Goal: Task Accomplishment & Management: Complete application form

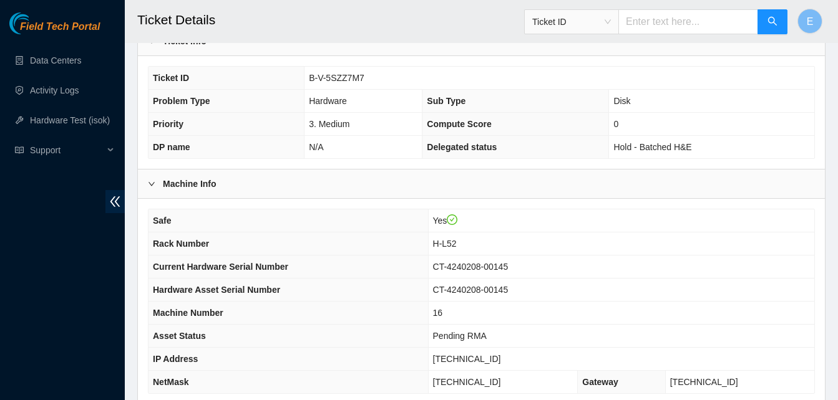
scroll to position [446, 0]
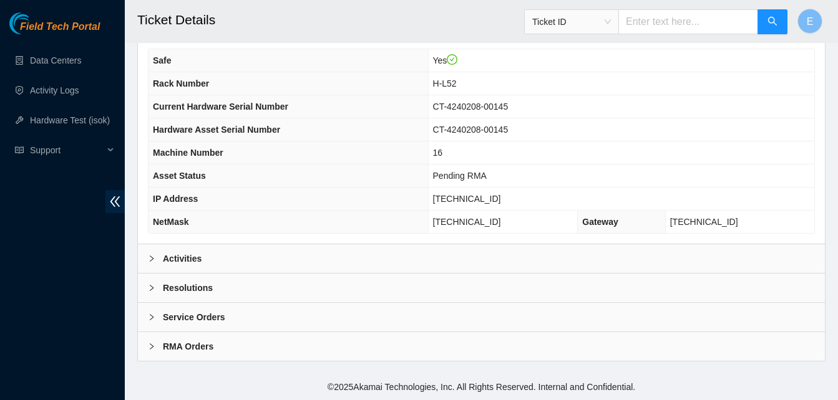
click at [192, 254] on b "Activities" at bounding box center [182, 259] width 39 height 14
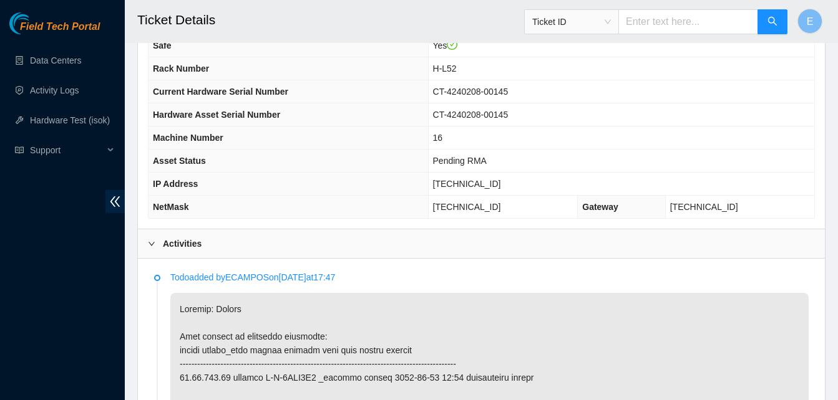
scroll to position [395, 0]
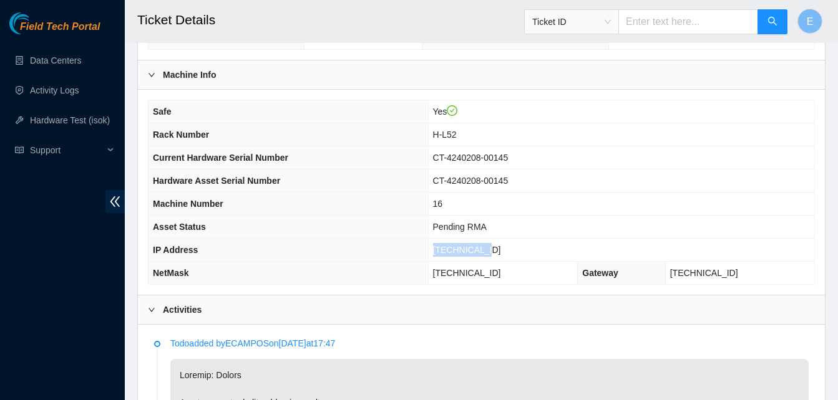
drag, startPoint x: 457, startPoint y: 246, endPoint x: 505, endPoint y: 250, distance: 47.5
click at [505, 250] on td "23.54.205.83" at bounding box center [621, 250] width 386 height 23
copy span "23.54.205.83"
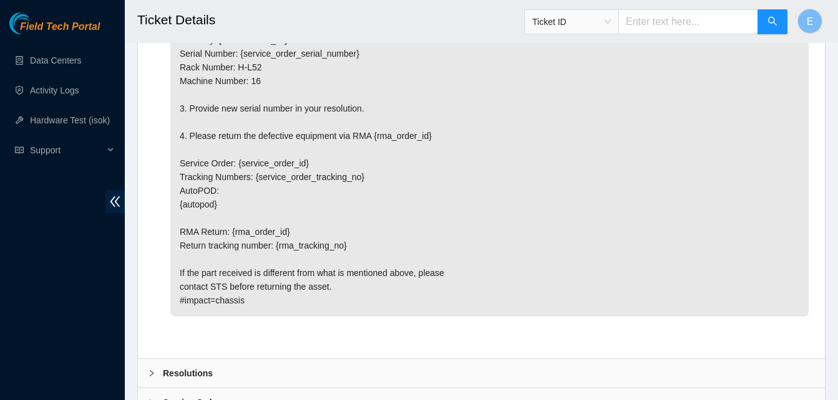
scroll to position [1743, 0]
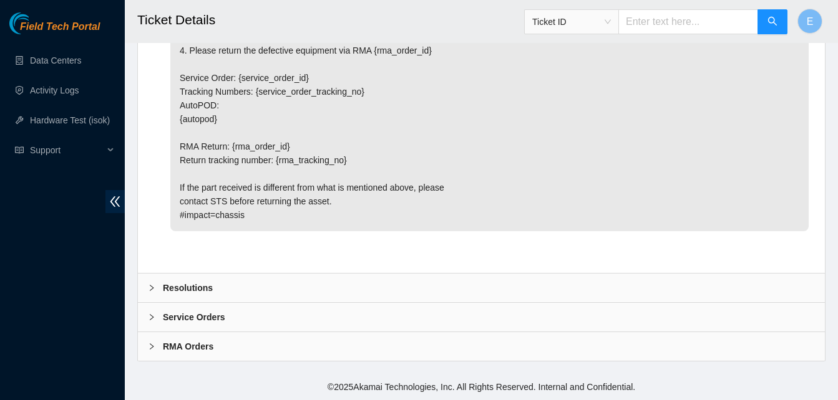
click at [185, 286] on b "Resolutions" at bounding box center [188, 288] width 50 height 14
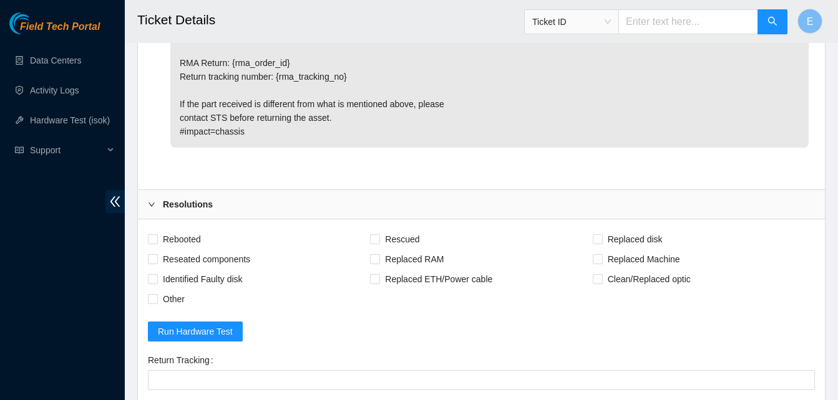
scroll to position [1833, 0]
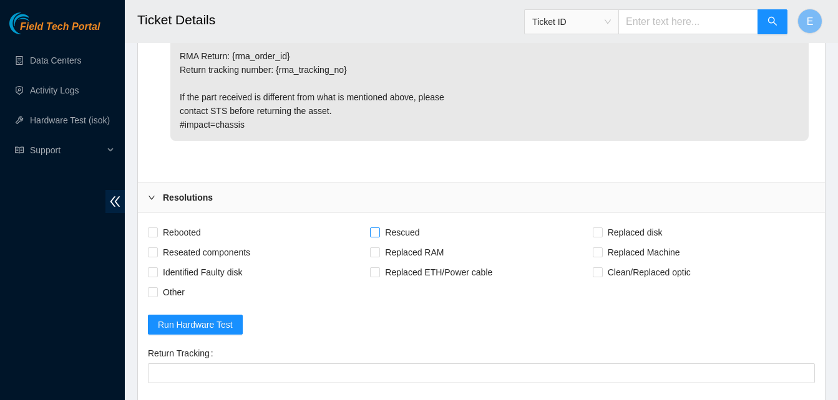
click at [377, 229] on input "Rescued" at bounding box center [374, 232] width 9 height 9
checkbox input "true"
click at [603, 247] on span "Replaced Machine" at bounding box center [644, 253] width 82 height 20
click at [601, 248] on input "Replaced Machine" at bounding box center [597, 252] width 9 height 9
checkbox input "true"
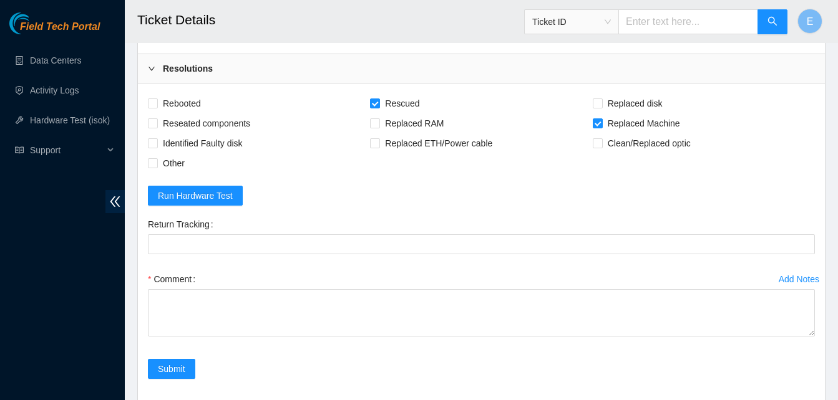
scroll to position [2064, 0]
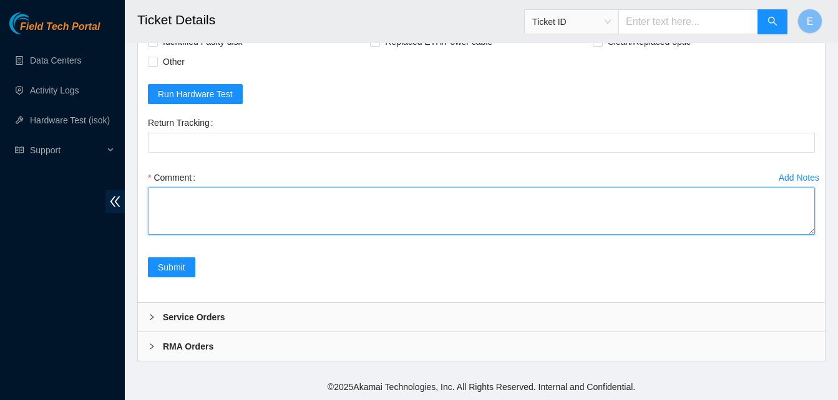
click at [208, 203] on textarea "Comment" at bounding box center [481, 211] width 667 height 47
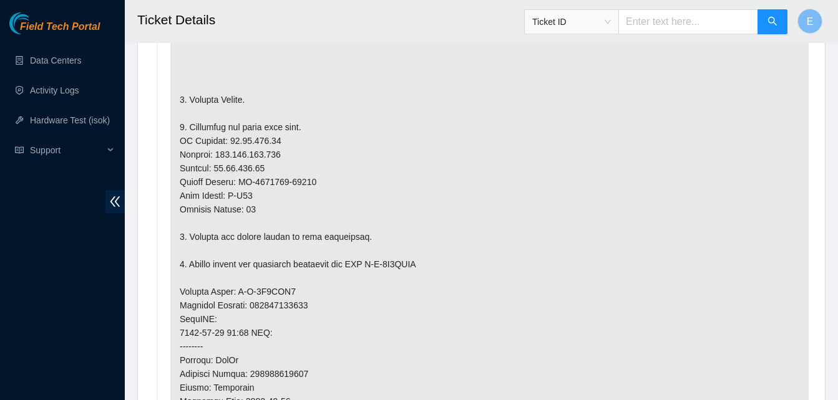
scroll to position [820, 0]
drag, startPoint x: 240, startPoint y: 179, endPoint x: 313, endPoint y: 183, distance: 73.1
click at [313, 183] on p at bounding box center [489, 293] width 638 height 719
copy p "CT-4240202-00270"
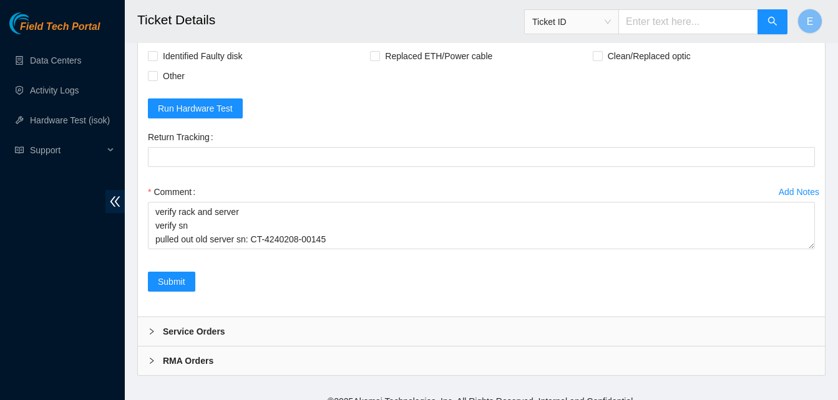
scroll to position [2064, 0]
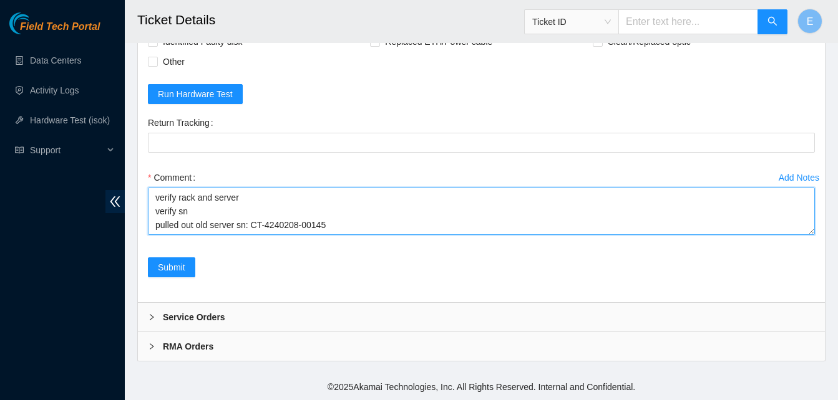
click at [802, 220] on textarea "verify rack and server verify sn pulled out old server sn: CT-4240208-00145 rep…" at bounding box center [481, 211] width 667 height 47
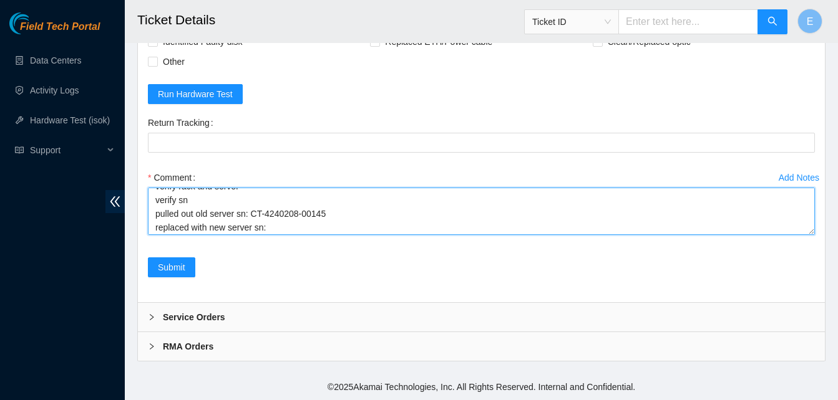
scroll to position [14, 0]
click at [273, 231] on textarea "verify rack and server verify sn pulled out old server sn: CT-4240208-00145 rep…" at bounding box center [481, 211] width 667 height 47
paste textarea "CT-4240202-00270"
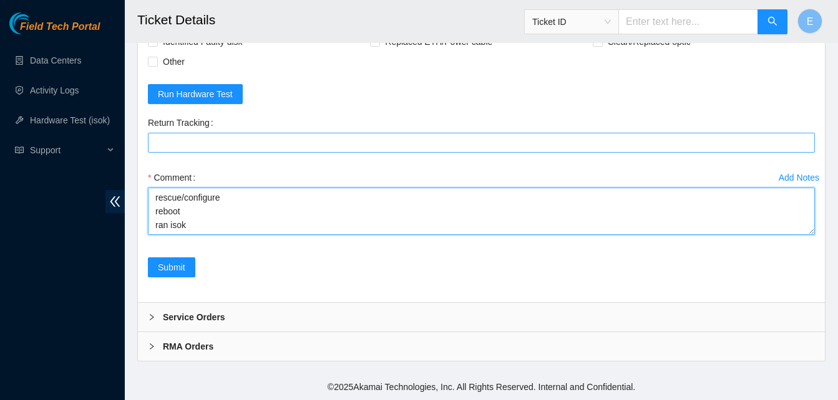
paste textarea "334674 10-09-2025 02:41:24 23.54.205.83 COMPLETE Result Detail Message Ticket I…"
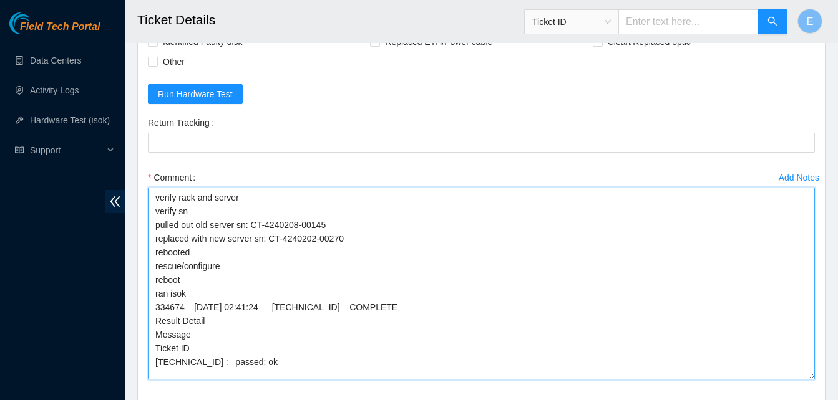
scroll to position [0, 0]
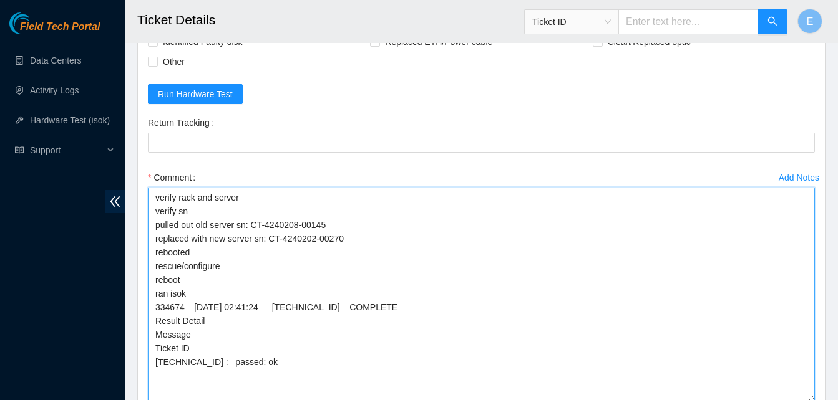
drag, startPoint x: 808, startPoint y: 231, endPoint x: 812, endPoint y: 407, distance: 176.6
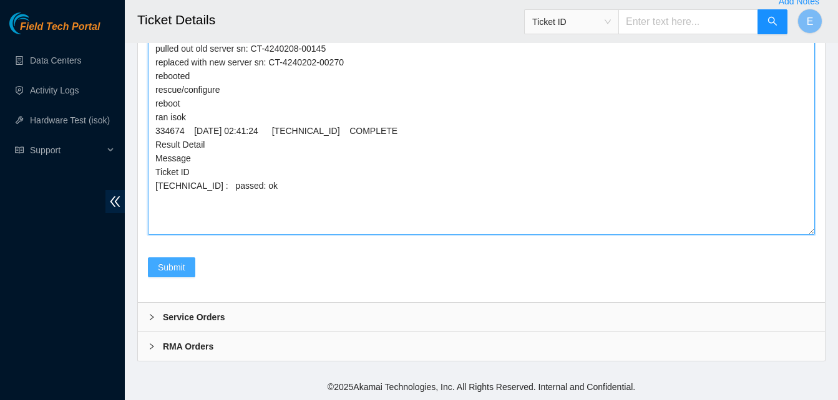
type textarea "verify rack and server verify sn pulled out old server sn: CT-4240208-00145 rep…"
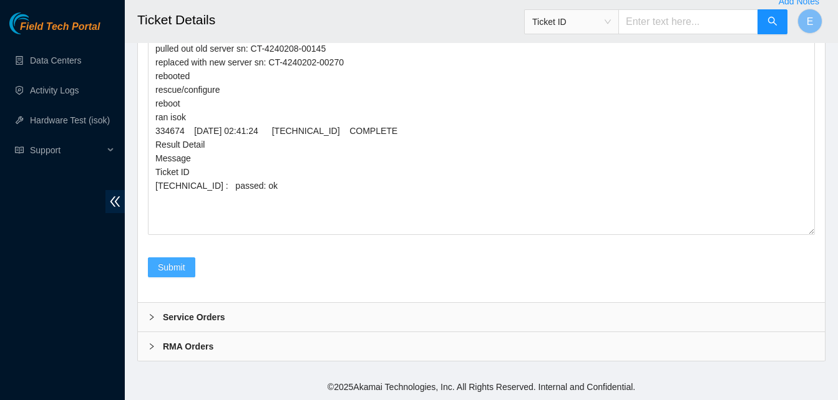
click at [173, 268] on span "Submit" at bounding box center [171, 268] width 27 height 14
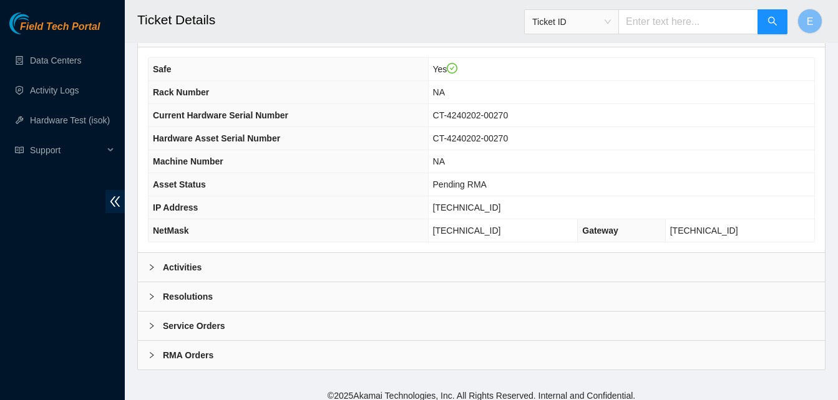
scroll to position [446, 0]
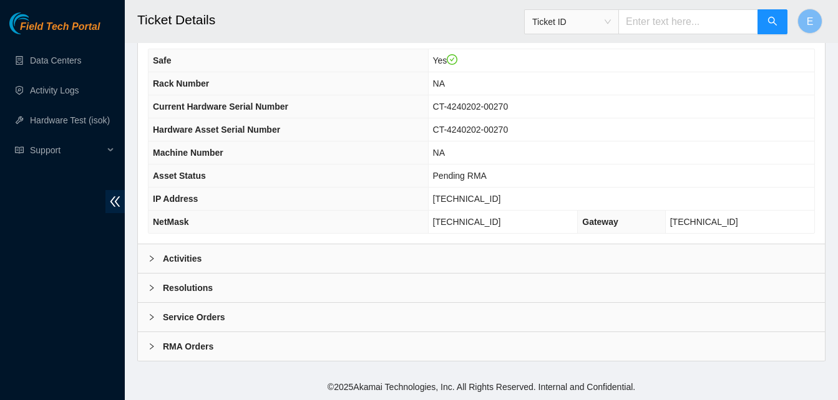
click at [182, 256] on b "Activities" at bounding box center [182, 259] width 39 height 14
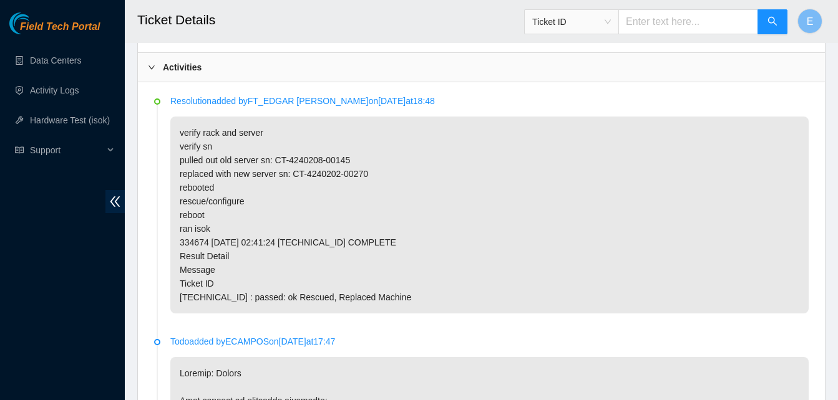
scroll to position [637, 0]
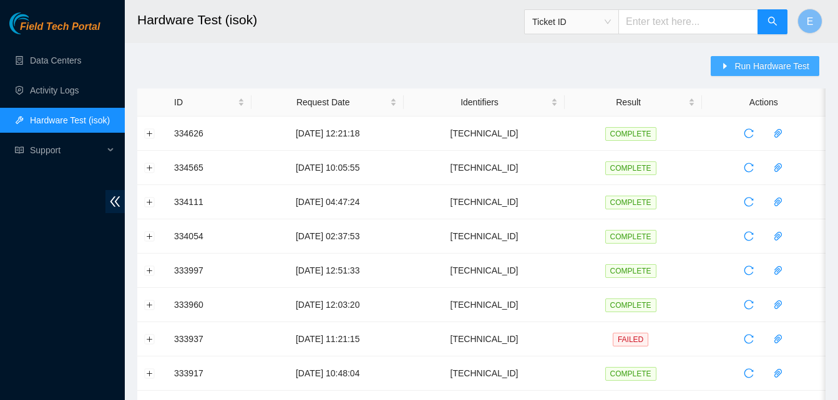
click at [739, 69] on span "Run Hardware Test" at bounding box center [771, 66] width 75 height 14
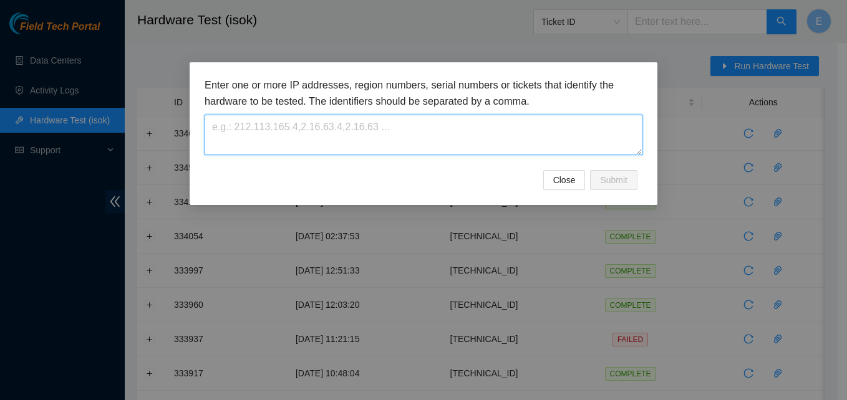
click at [386, 148] on textarea at bounding box center [424, 135] width 438 height 41
paste textarea "23.54.205.83"
type textarea "23.54.205.83"
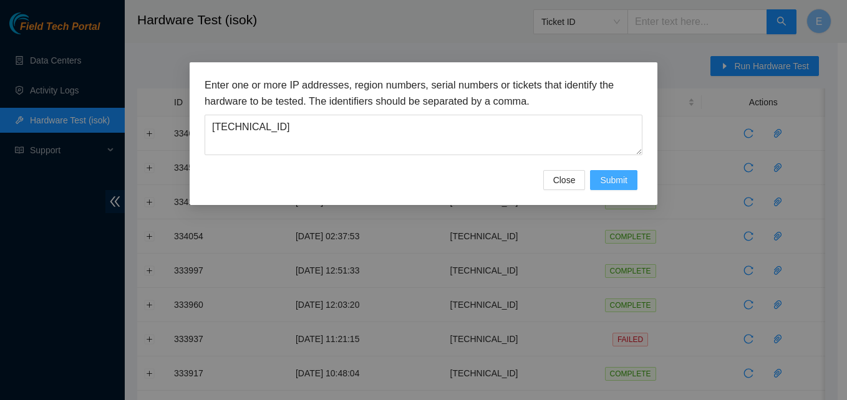
click at [612, 180] on span "Submit" at bounding box center [613, 180] width 27 height 14
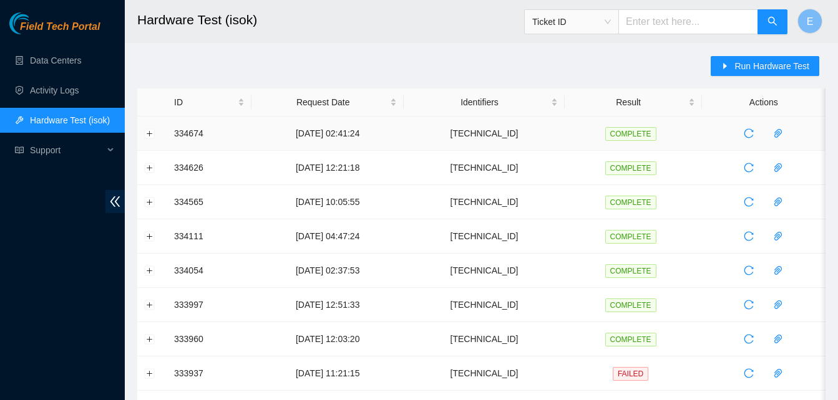
click at [155, 134] on td at bounding box center [152, 134] width 30 height 34
click at [152, 135] on button "Expand row" at bounding box center [150, 134] width 10 height 10
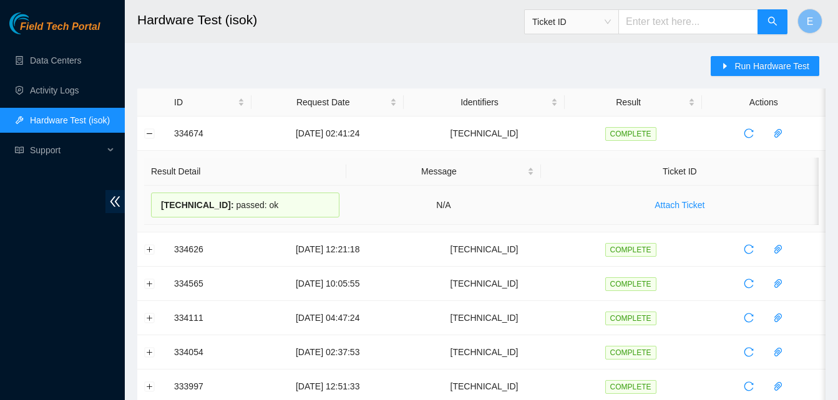
drag, startPoint x: 173, startPoint y: 131, endPoint x: 272, endPoint y: 197, distance: 118.7
copy tbody "334674 10-09-2025 02:41:24 23.54.205.83 COMPLETE Result Detail Message Ticket I…"
click at [46, 61] on link "Data Centers" at bounding box center [55, 61] width 51 height 10
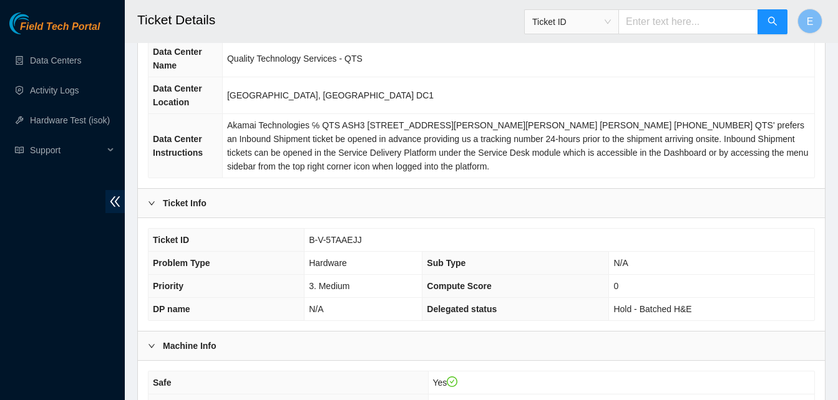
scroll to position [90, 0]
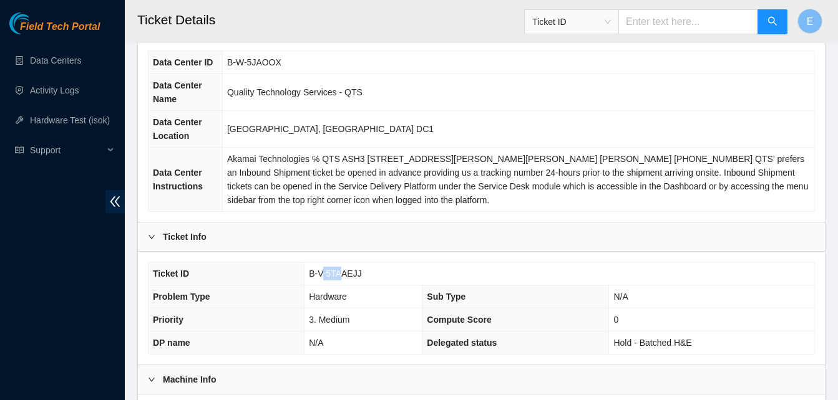
drag, startPoint x: 322, startPoint y: 268, endPoint x: 342, endPoint y: 272, distance: 20.3
click at [342, 272] on span "B-V-5TAAEJJ" at bounding box center [335, 274] width 53 height 10
drag, startPoint x: 342, startPoint y: 272, endPoint x: 356, endPoint y: 274, distance: 13.9
click at [356, 274] on span "B-V-5TAAEJJ" at bounding box center [335, 274] width 53 height 10
copy span "B-V-5TAAEJJ"
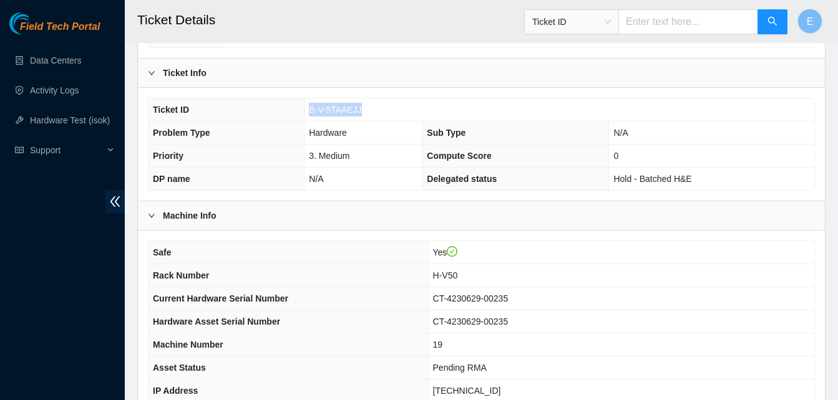
scroll to position [253, 0]
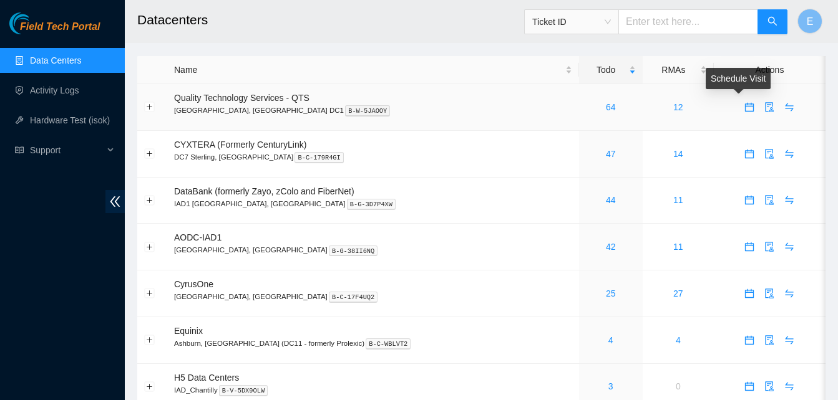
click at [746, 105] on icon "calendar" at bounding box center [749, 104] width 7 height 1
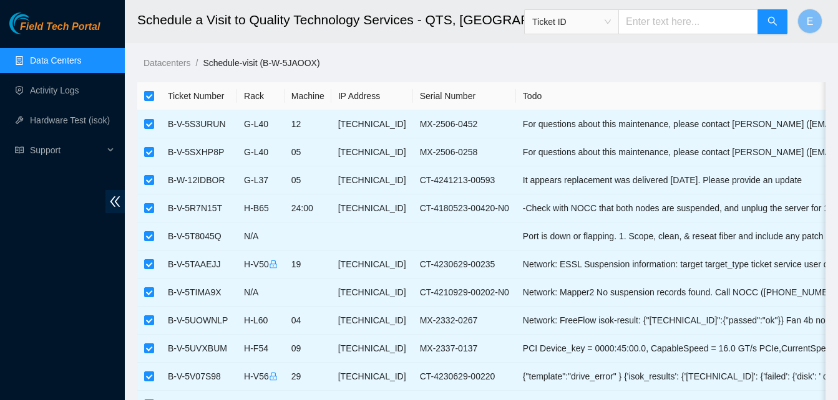
click at [145, 100] on input "checkbox" at bounding box center [149, 96] width 10 height 10
checkbox input "false"
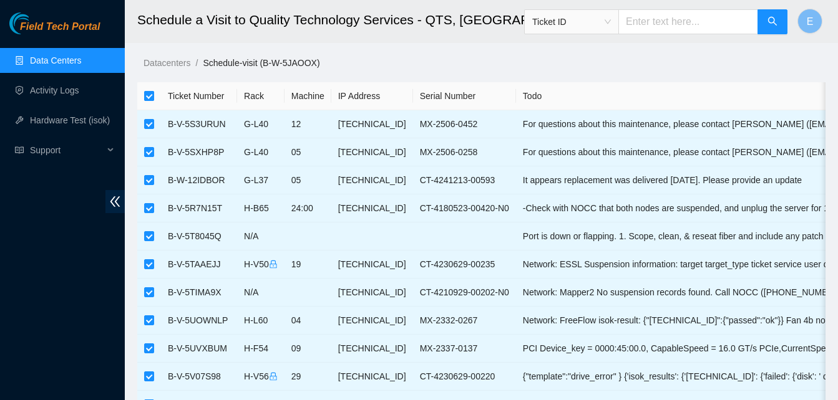
checkbox input "false"
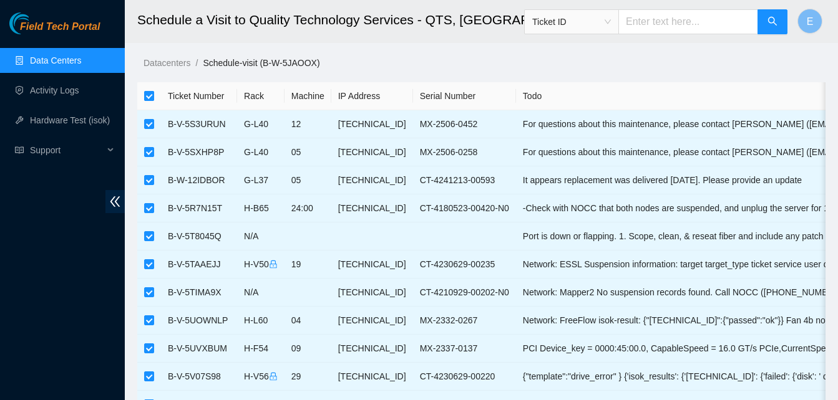
checkbox input "false"
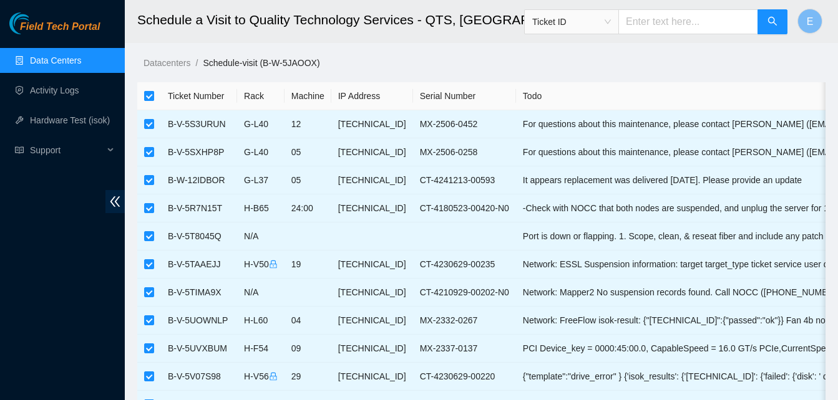
checkbox input "false"
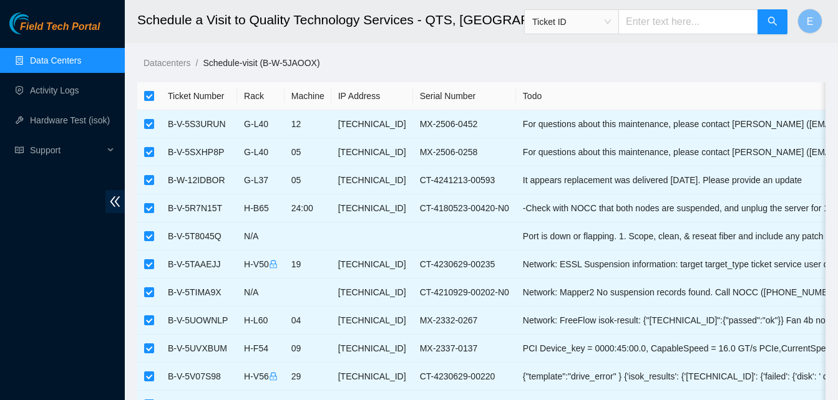
checkbox input "false"
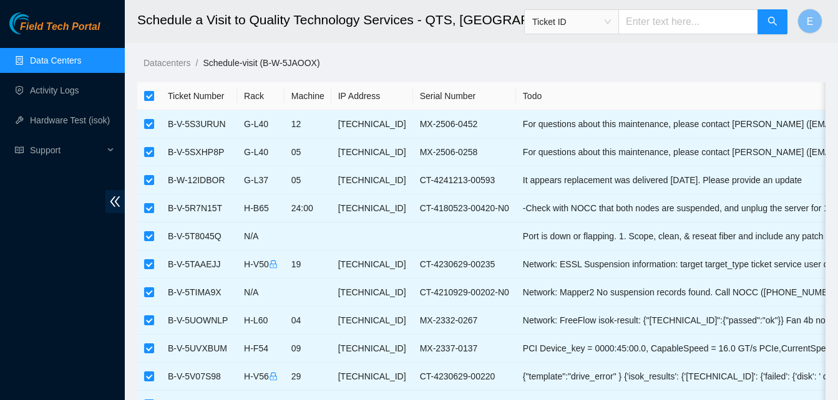
checkbox input "false"
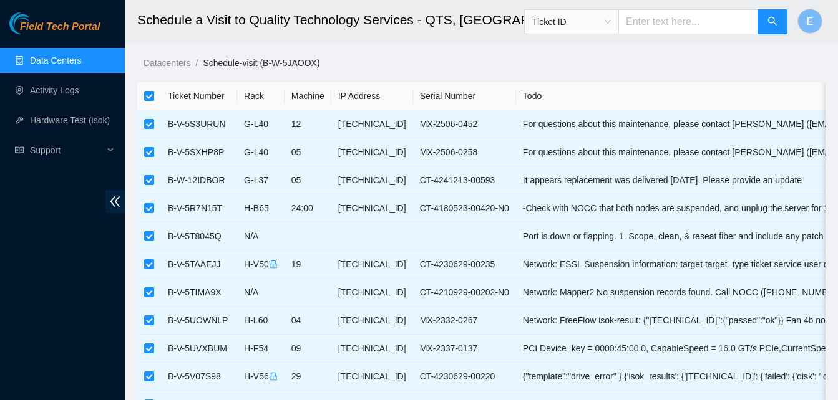
checkbox input "false"
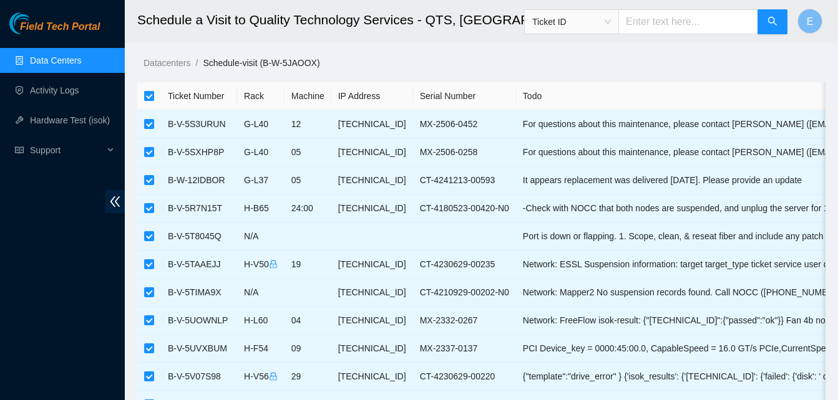
checkbox input "false"
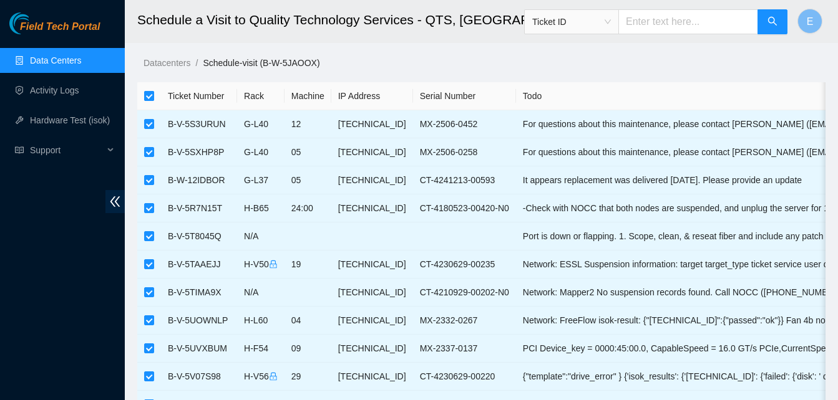
checkbox input "false"
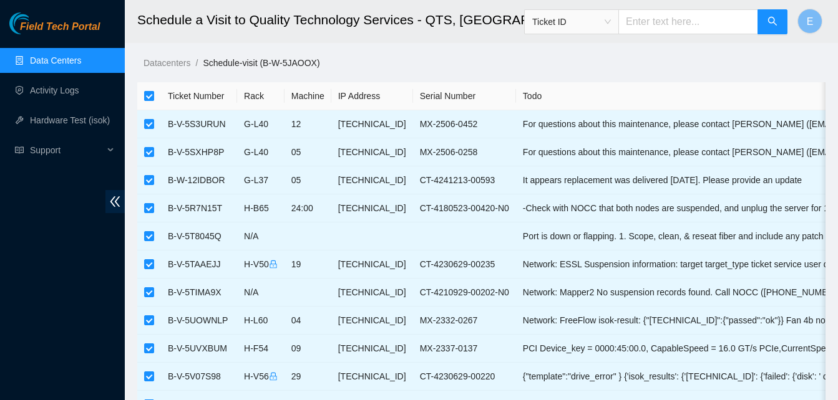
checkbox input "false"
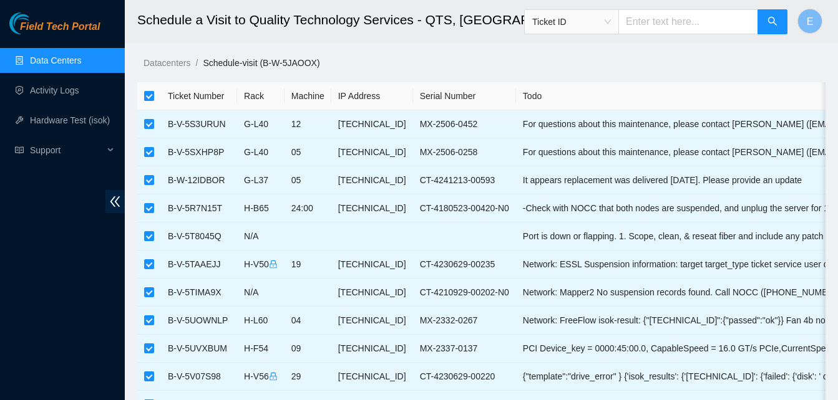
checkbox input "false"
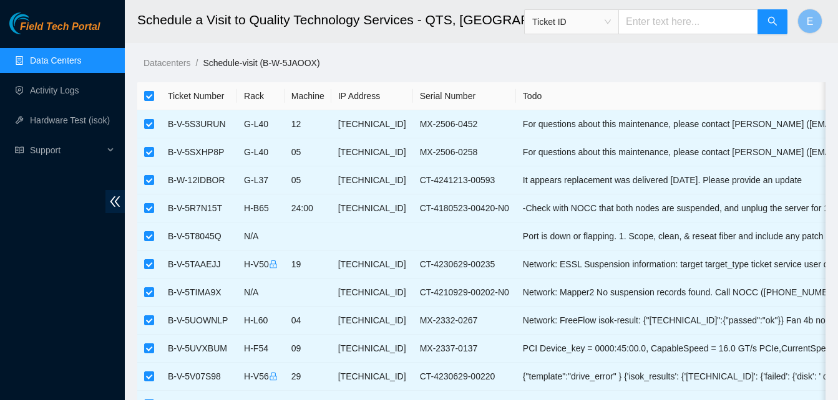
checkbox input "false"
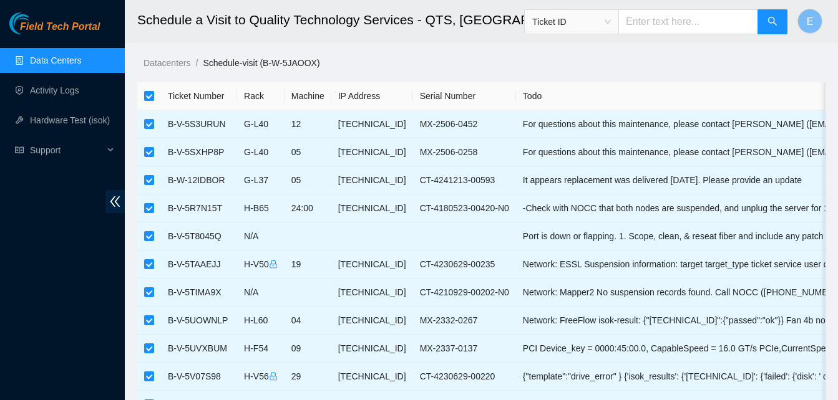
checkbox input "false"
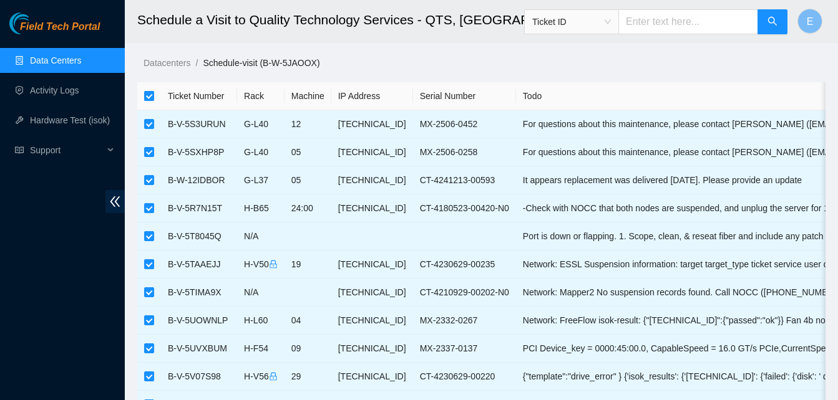
checkbox input "false"
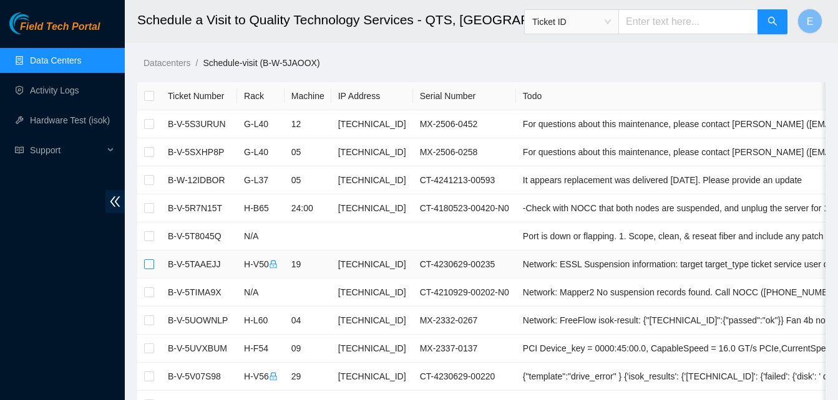
click at [148, 264] on input "checkbox" at bounding box center [149, 264] width 10 height 10
checkbox input "true"
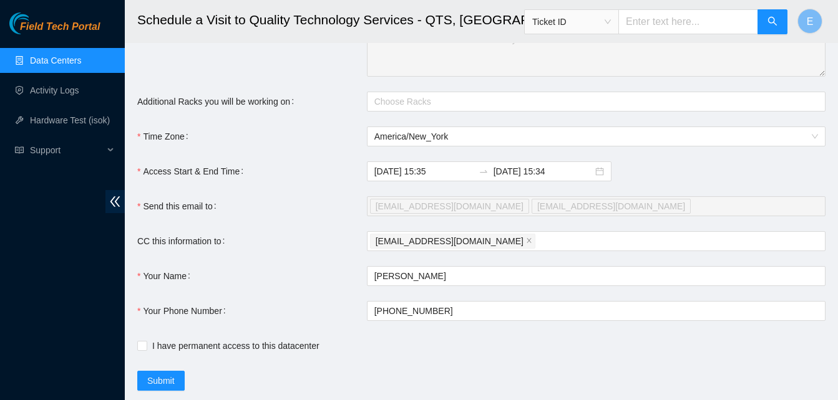
scroll to position [1896, 0]
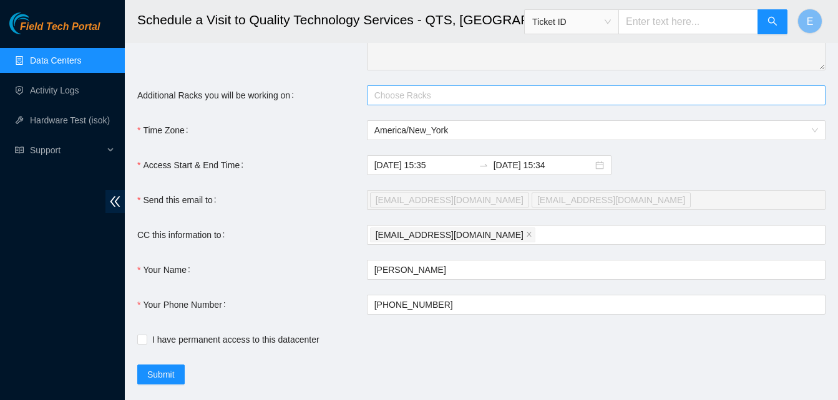
click at [405, 99] on div at bounding box center [590, 95] width 440 height 15
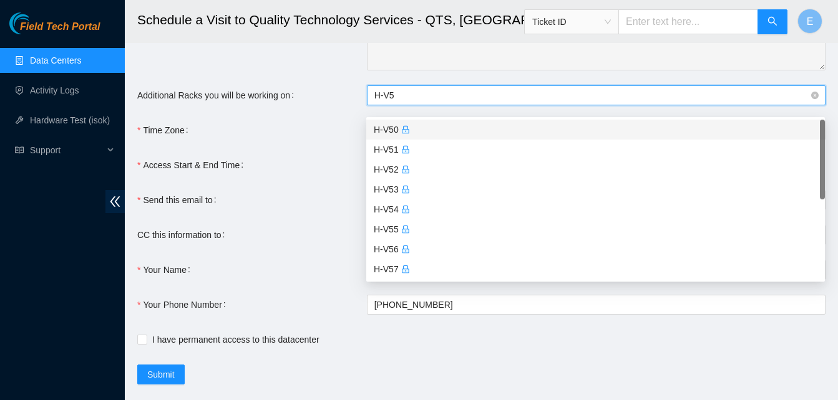
type input "H-V50"
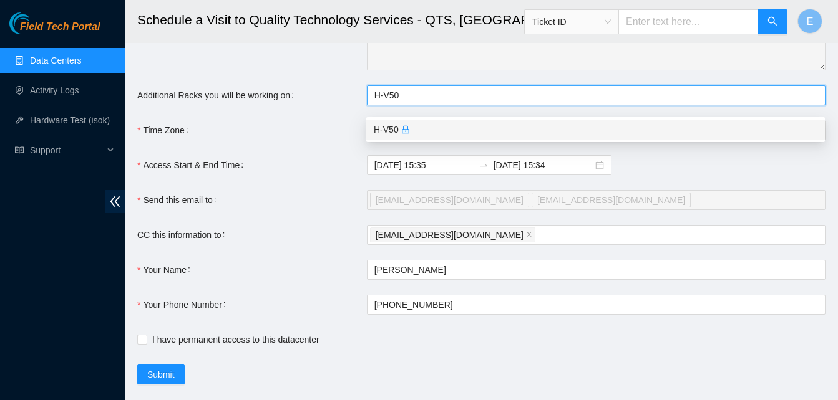
click at [384, 125] on div "H-V50" at bounding box center [596, 130] width 444 height 14
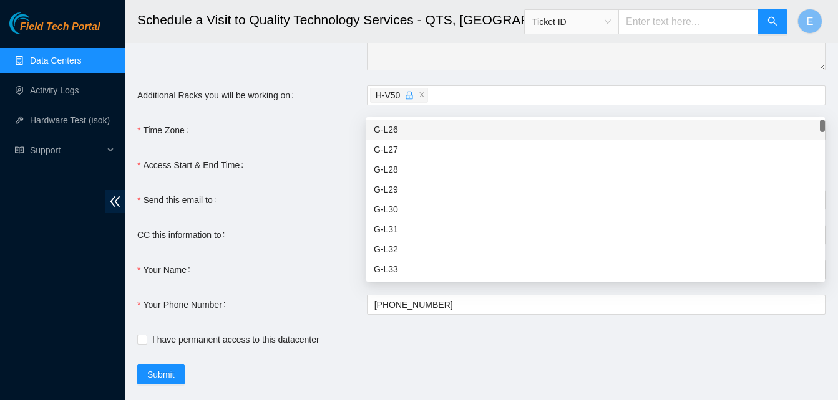
click at [316, 98] on div "Additional Racks you will be working on" at bounding box center [252, 95] width 230 height 20
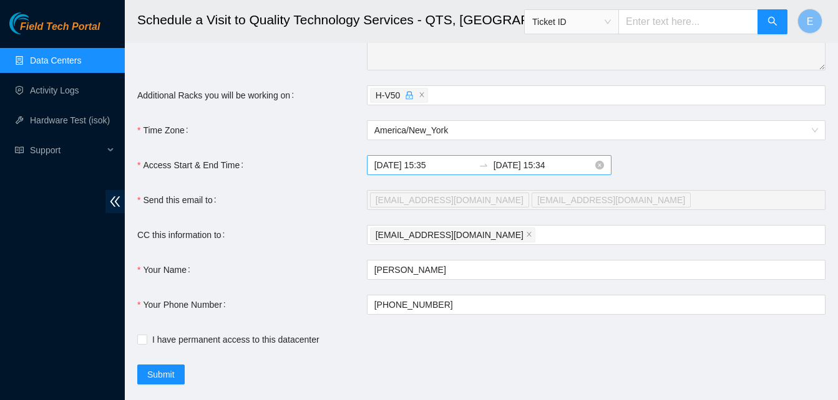
click at [550, 172] on input "2025-09-11 15:34" at bounding box center [542, 165] width 99 height 14
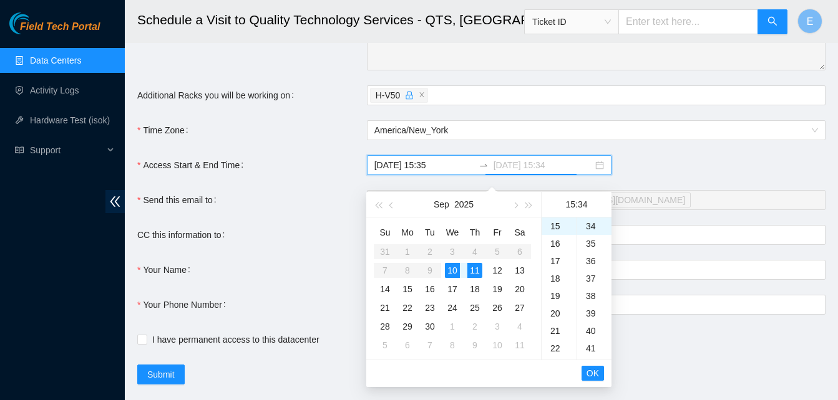
click at [450, 270] on div "10" at bounding box center [452, 270] width 15 height 15
click at [556, 228] on div "23" at bounding box center [558, 227] width 35 height 17
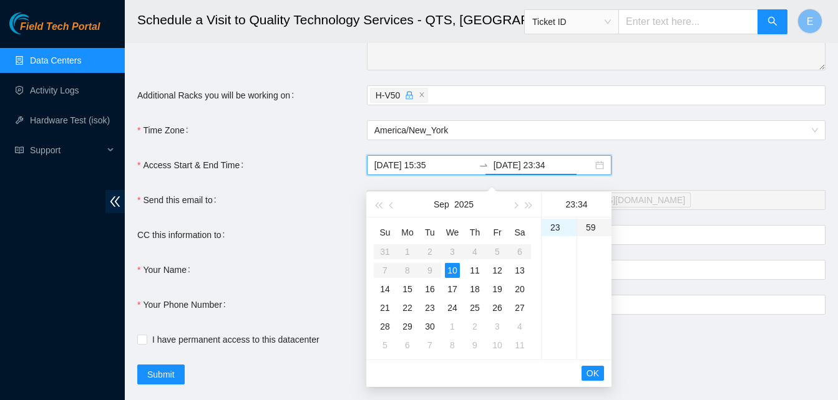
click at [591, 226] on div "59" at bounding box center [594, 227] width 34 height 17
type input "2025-09-10 23:59"
click at [596, 371] on span "OK" at bounding box center [592, 374] width 12 height 14
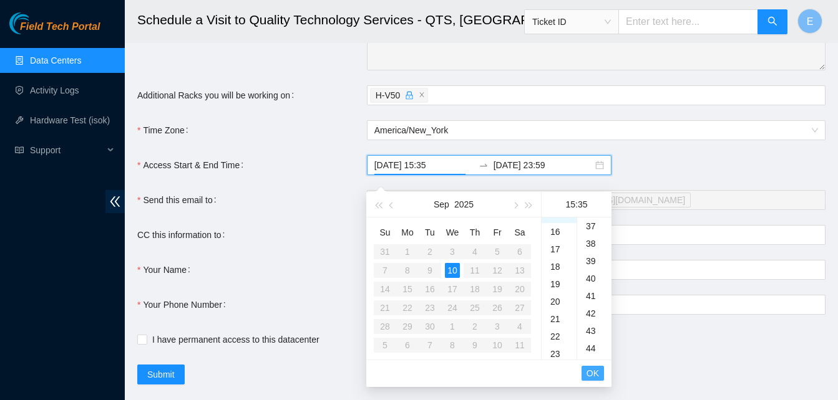
scroll to position [611, 0]
click at [596, 371] on span "OK" at bounding box center [592, 374] width 12 height 14
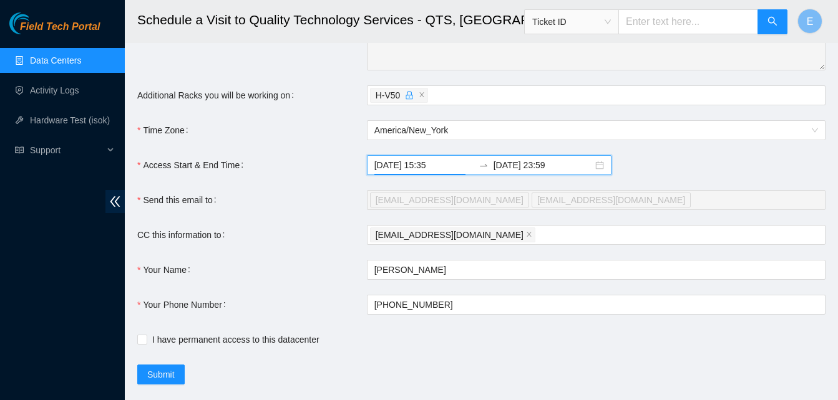
scroll to position [1931, 0]
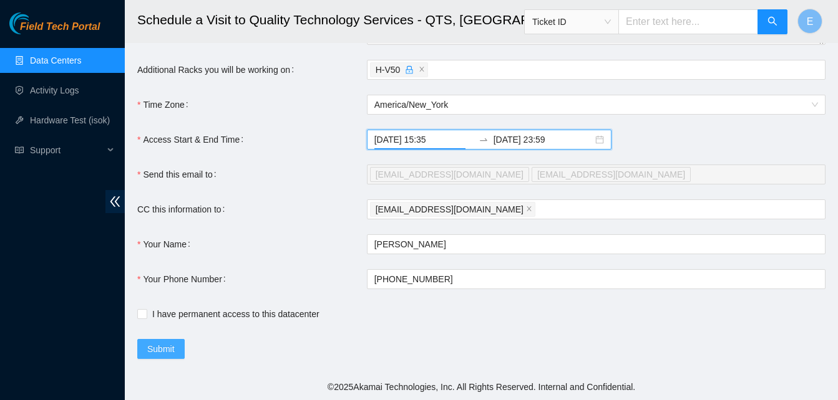
click at [173, 345] on span "Submit" at bounding box center [160, 349] width 27 height 14
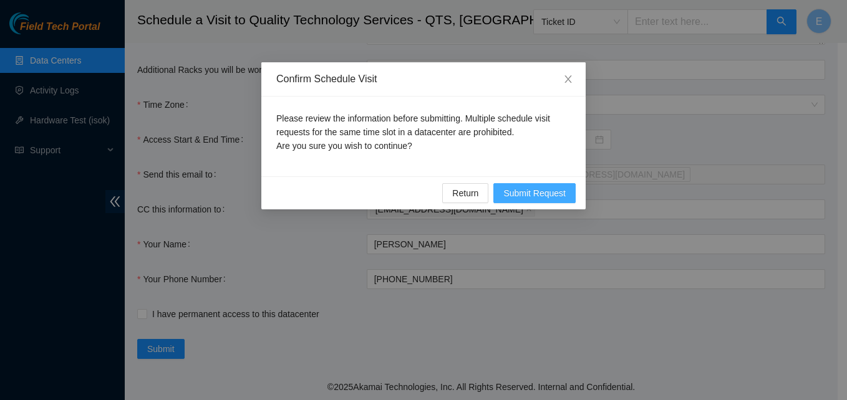
click at [523, 192] on span "Submit Request" at bounding box center [534, 194] width 62 height 14
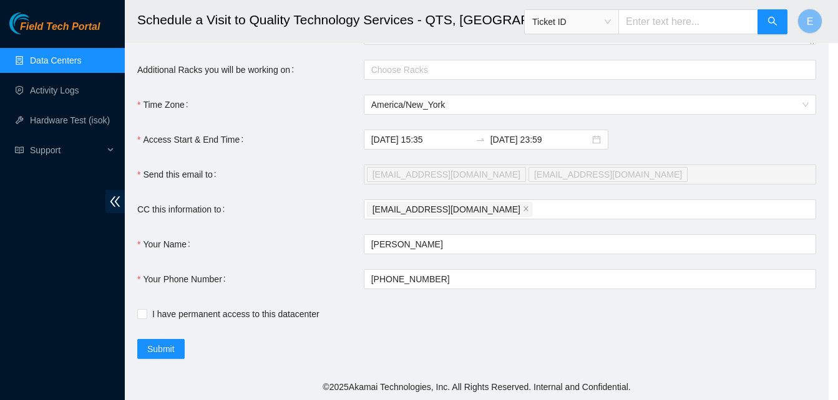
type input "2025-09-10 15:37"
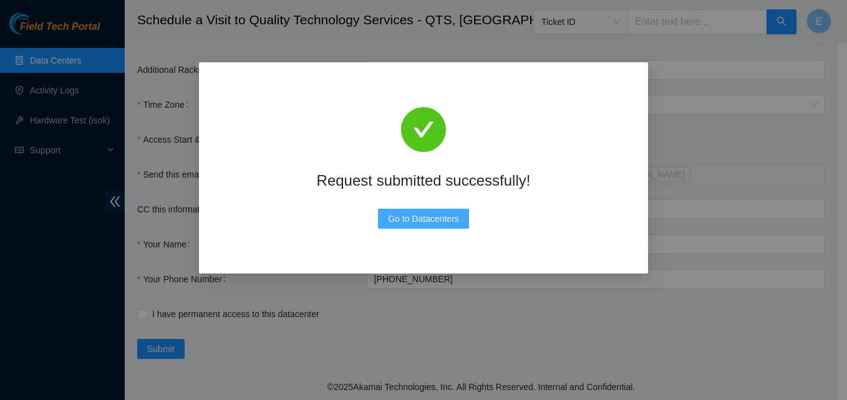
click at [448, 217] on span "Go to Datacenters" at bounding box center [423, 219] width 71 height 14
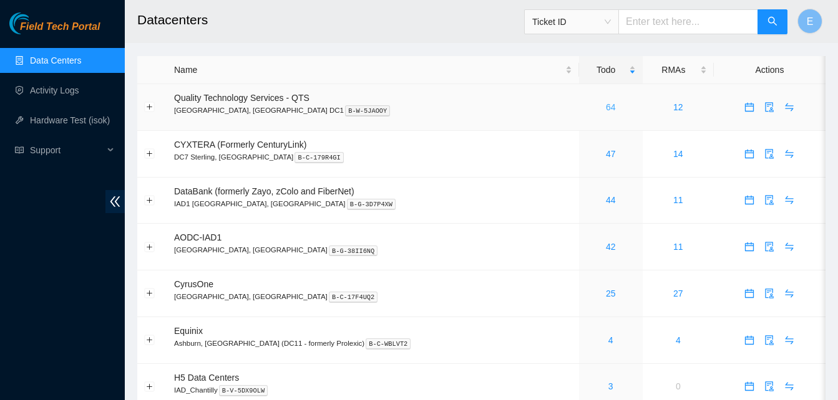
click at [606, 105] on link "64" at bounding box center [611, 107] width 10 height 10
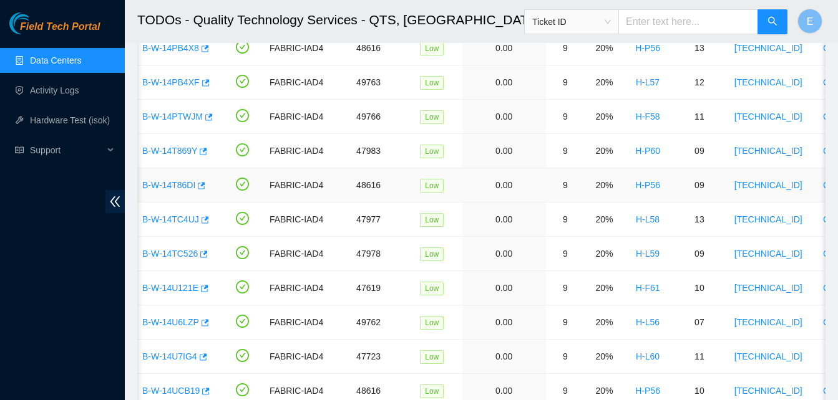
scroll to position [1064, 0]
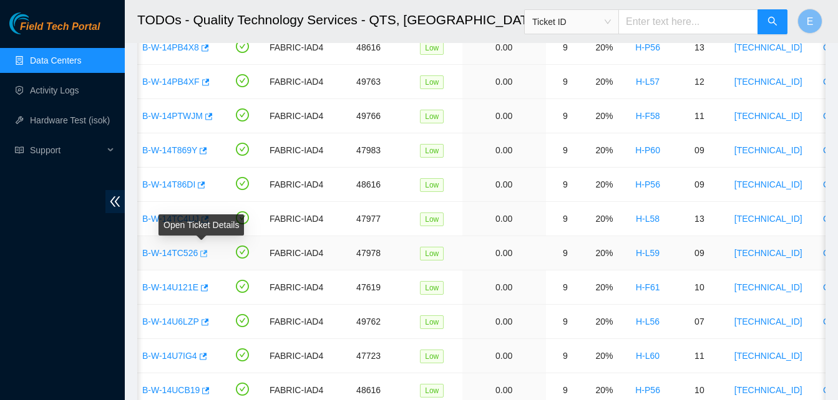
click at [200, 251] on icon "button" at bounding box center [203, 253] width 7 height 7
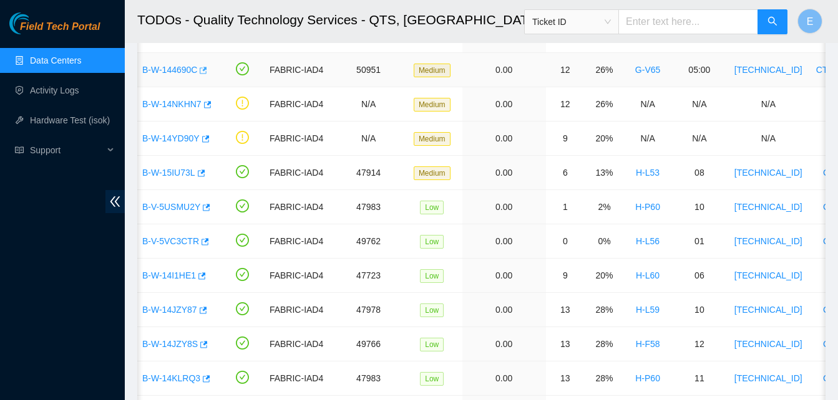
scroll to position [424, 0]
click at [73, 119] on link "Hardware Test (isok)" at bounding box center [70, 120] width 80 height 10
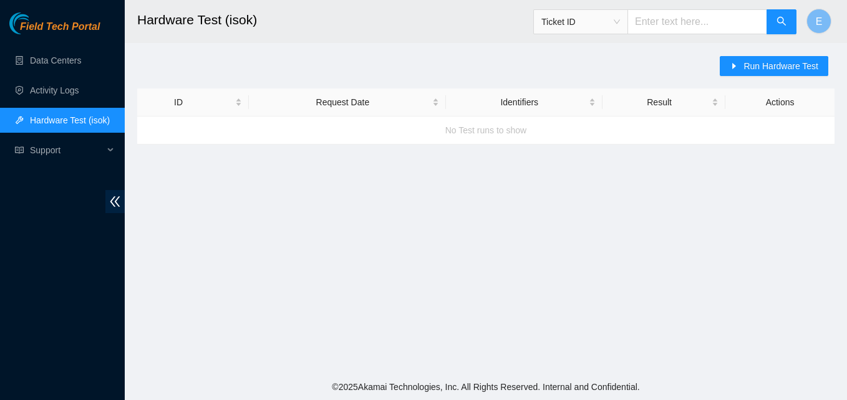
click at [492, 240] on main "Hardware Test (isok) Ticket ID E Run Hardware Test ID Request Date Identifiers …" at bounding box center [486, 187] width 722 height 374
click at [545, 301] on main "Hardware Test (isok) Ticket ID E Run Hardware Test ID Request Date Identifiers …" at bounding box center [486, 187] width 722 height 374
click at [730, 122] on div "No Test runs to show" at bounding box center [485, 131] width 697 height 34
click at [477, 207] on main "Hardware Test (isok) Ticket ID E Run Hardware Test ID Request Date Identifiers …" at bounding box center [486, 187] width 722 height 374
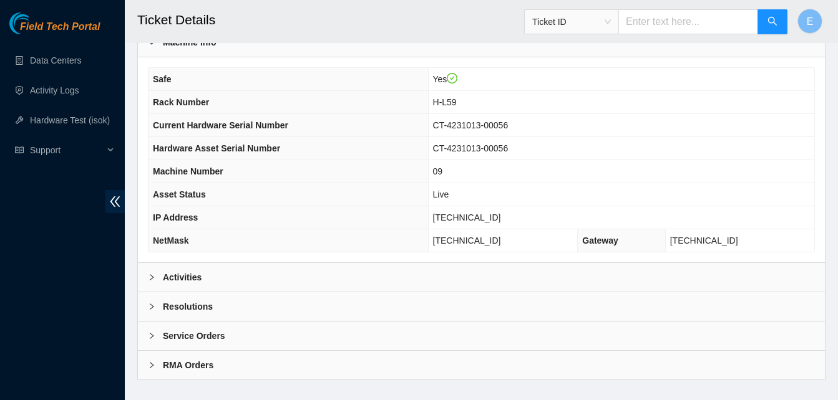
scroll to position [446, 0]
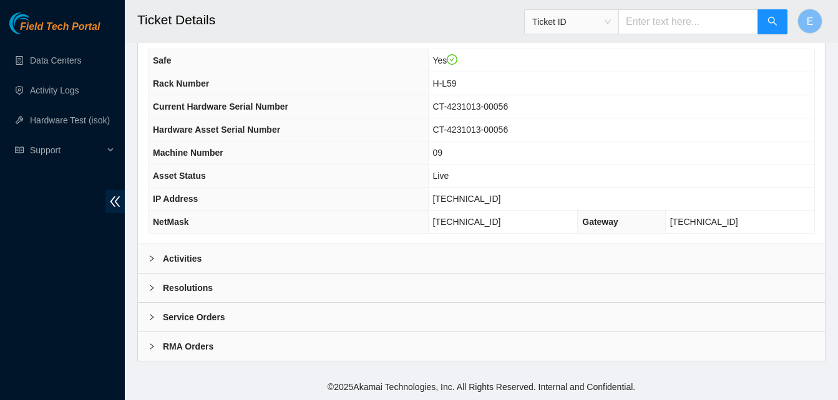
click at [191, 261] on b "Activities" at bounding box center [182, 259] width 39 height 14
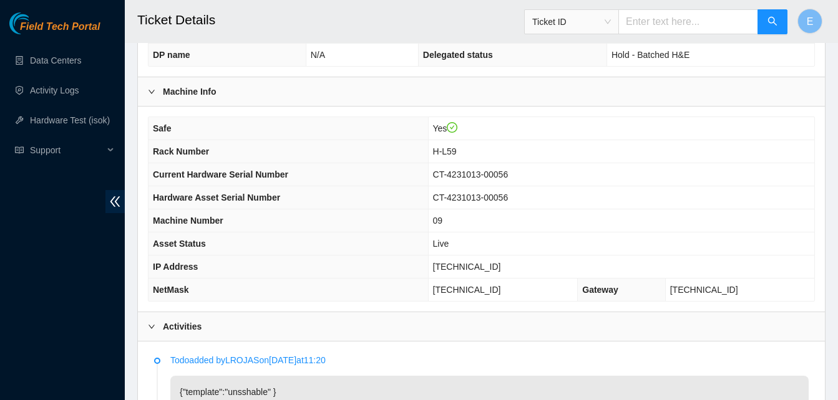
scroll to position [377, 0]
drag, startPoint x: 455, startPoint y: 269, endPoint x: 505, endPoint y: 273, distance: 50.6
click at [505, 273] on td "[TECHNICAL_ID]" at bounding box center [621, 267] width 386 height 23
copy span "[TECHNICAL_ID]"
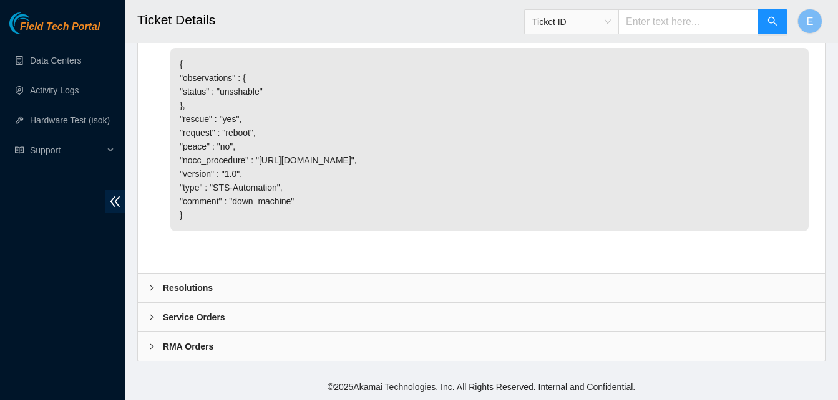
scroll to position [1016, 0]
click at [196, 289] on b "Resolutions" at bounding box center [188, 288] width 50 height 14
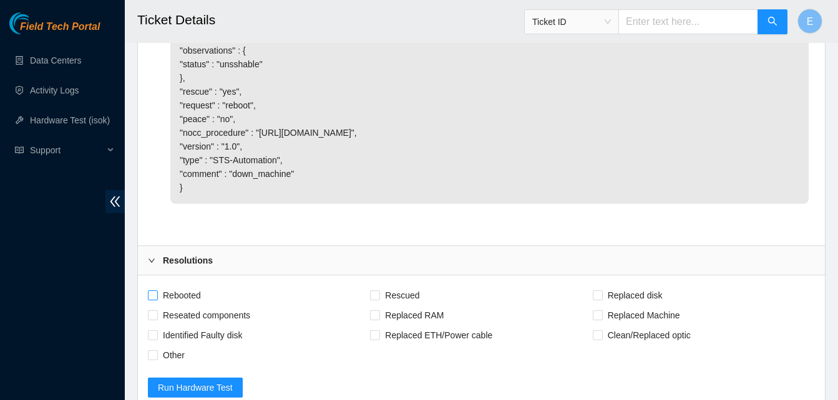
click at [154, 299] on input "Rebooted" at bounding box center [152, 295] width 9 height 9
checkbox input "true"
click at [373, 299] on input "Rescued" at bounding box center [374, 295] width 9 height 9
checkbox input "true"
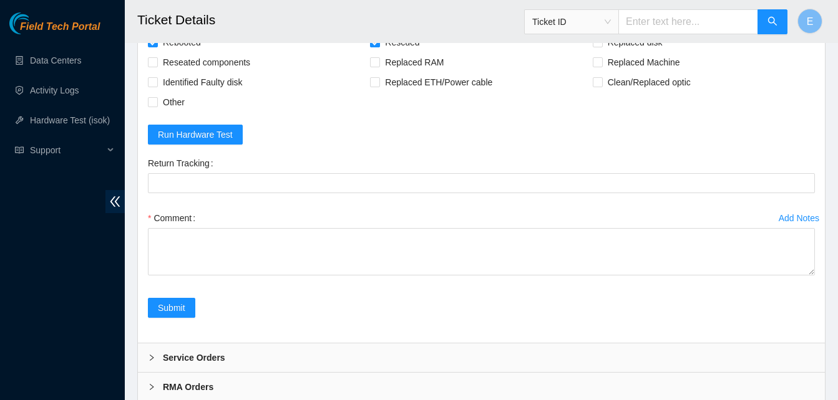
scroll to position [1337, 0]
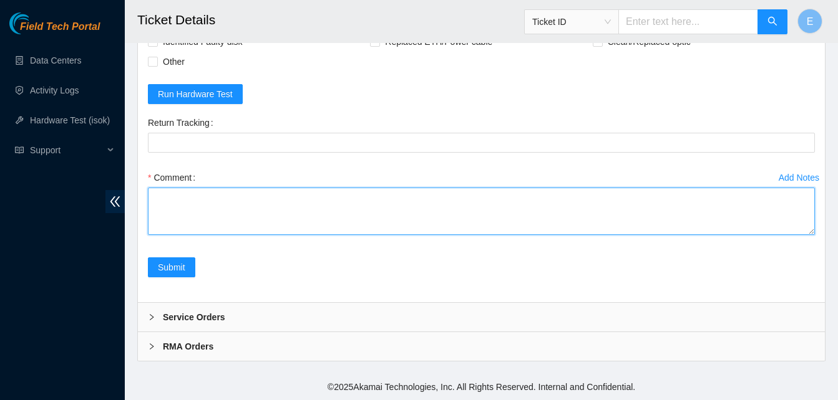
click at [188, 198] on textarea "Comment" at bounding box center [481, 211] width 667 height 47
paste textarea "334691 [DATE] 04:03:47 [TECHNICAL_ID] COMPLETE Result Detail Message Ticket ID …"
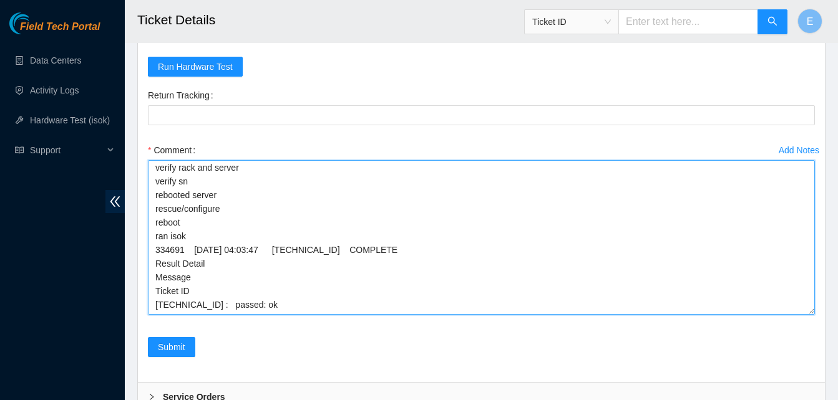
scroll to position [0, 0]
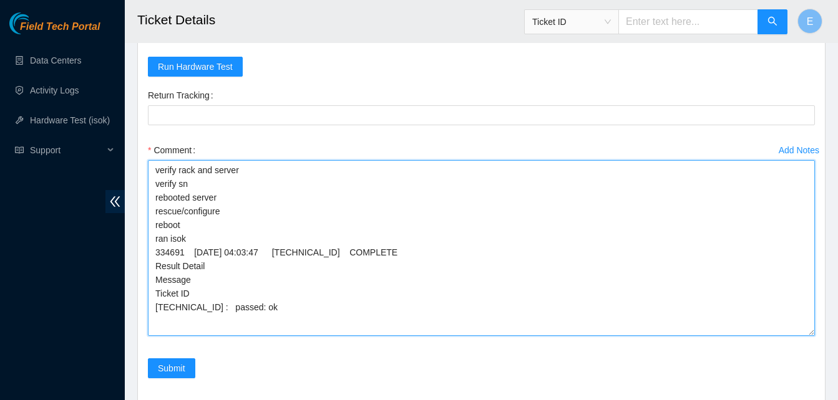
drag, startPoint x: 810, startPoint y: 230, endPoint x: 810, endPoint y: 362, distance: 131.6
click at [810, 336] on textarea "verify rack and server verify sn rebooted server rescue/configure reboot ran is…" at bounding box center [481, 248] width 667 height 176
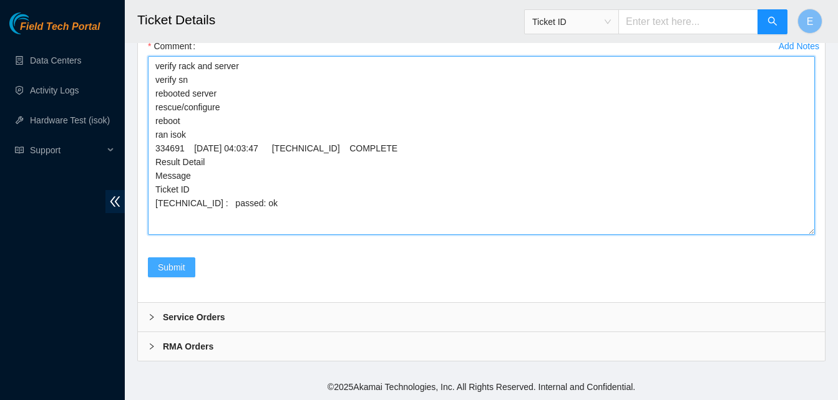
type textarea "verify rack and server verify sn rebooted server rescue/configure reboot ran is…"
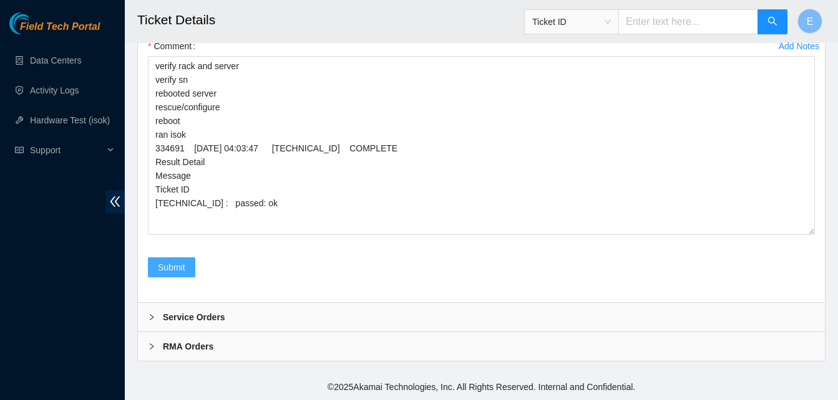
click at [176, 269] on span "Submit" at bounding box center [171, 268] width 27 height 14
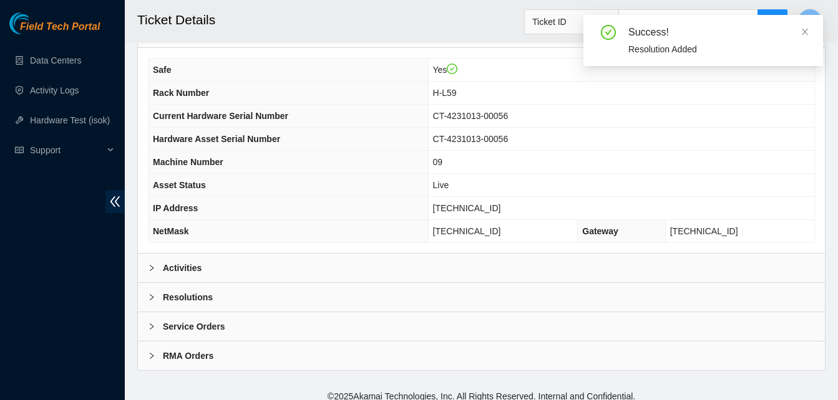
scroll to position [446, 0]
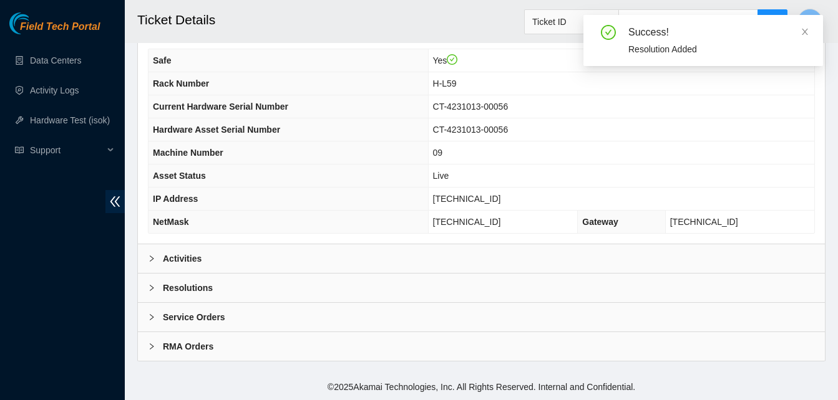
click at [198, 259] on b "Activities" at bounding box center [182, 259] width 39 height 14
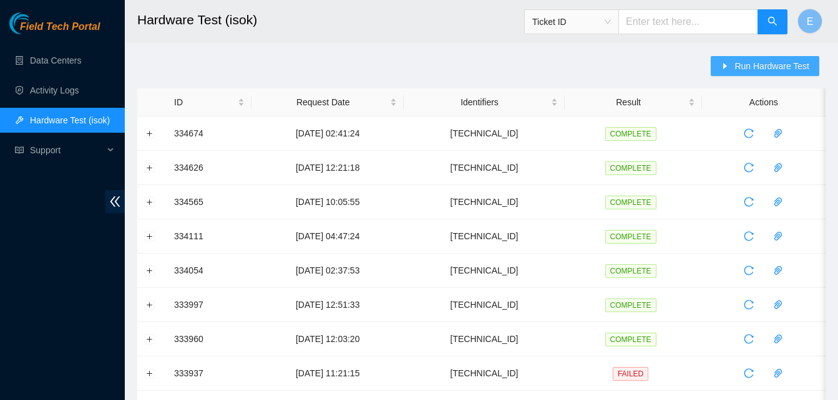
click at [758, 64] on span "Run Hardware Test" at bounding box center [771, 66] width 75 height 14
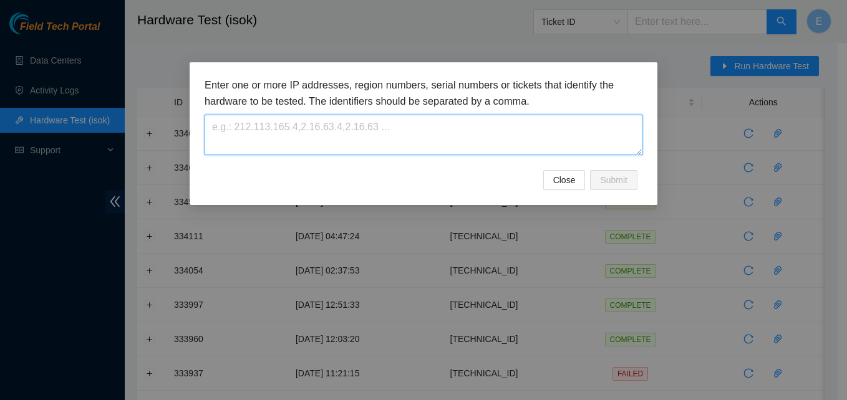
click at [407, 148] on textarea at bounding box center [424, 135] width 438 height 41
paste textarea "[TECHNICAL_ID]"
type textarea "[TECHNICAL_ID]"
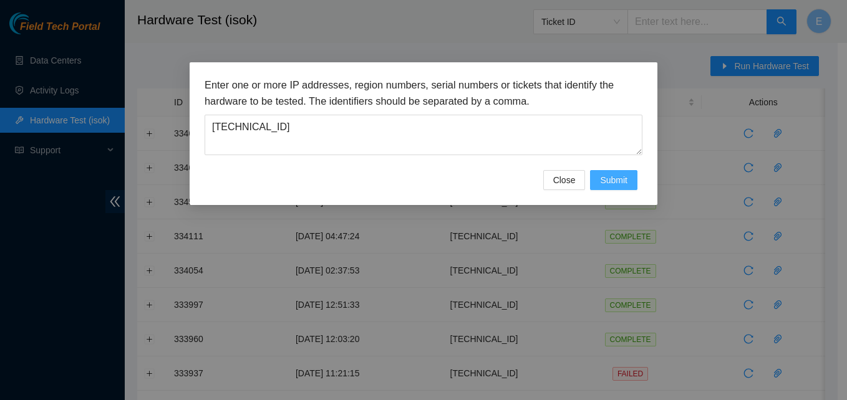
click at [606, 176] on span "Submit" at bounding box center [613, 180] width 27 height 14
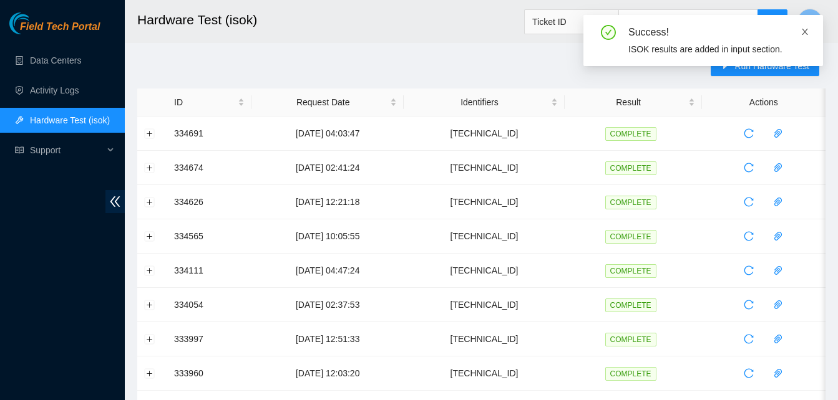
click at [808, 29] on icon "close" at bounding box center [804, 31] width 9 height 9
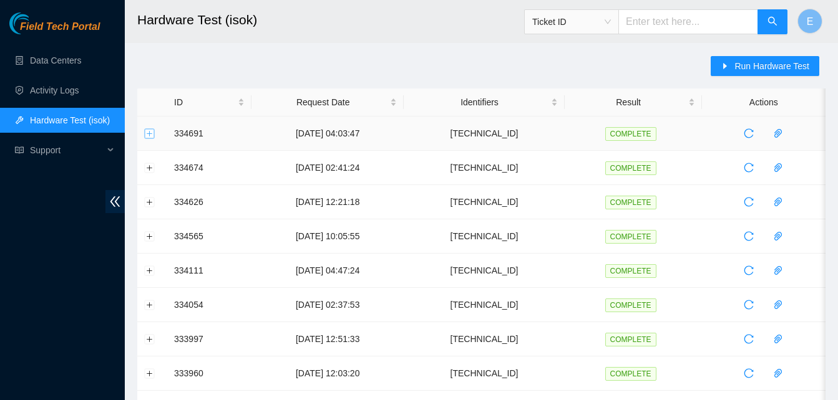
click at [147, 134] on button "Expand row" at bounding box center [150, 134] width 10 height 10
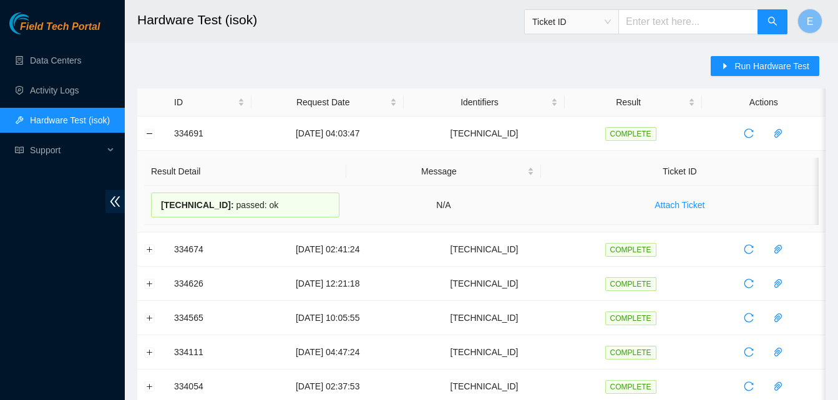
drag, startPoint x: 170, startPoint y: 132, endPoint x: 268, endPoint y: 204, distance: 121.8
copy tbody "334691 10-09-2025 04:03:47 23.52.15.204 COMPLETE Result Detail Message Ticket I…"
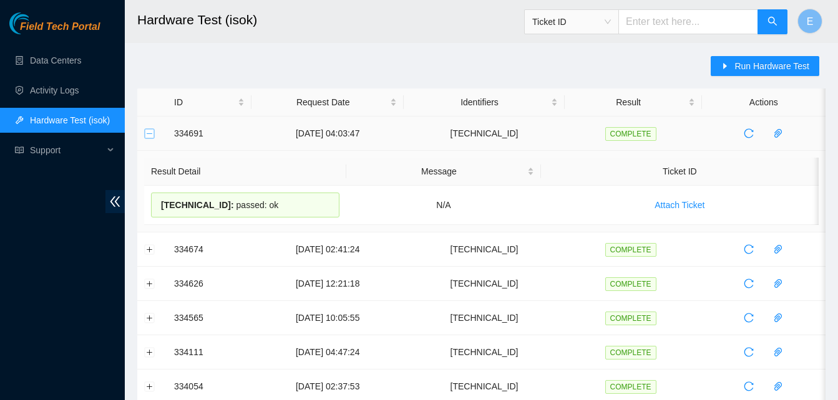
click at [150, 133] on button "Collapse row" at bounding box center [150, 134] width 10 height 10
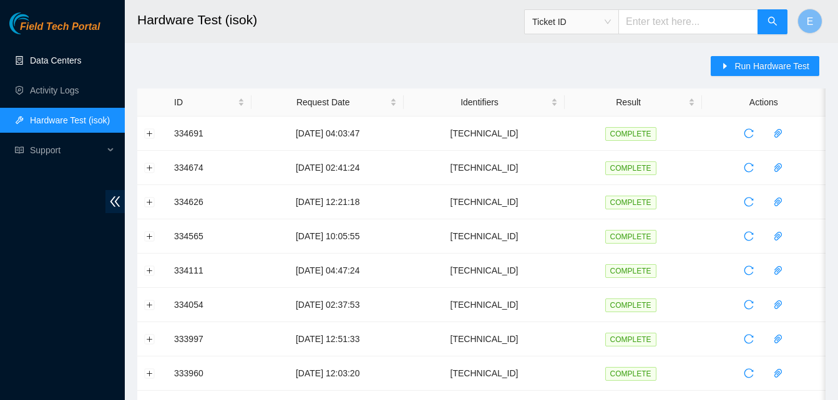
click at [57, 56] on link "Data Centers" at bounding box center [55, 61] width 51 height 10
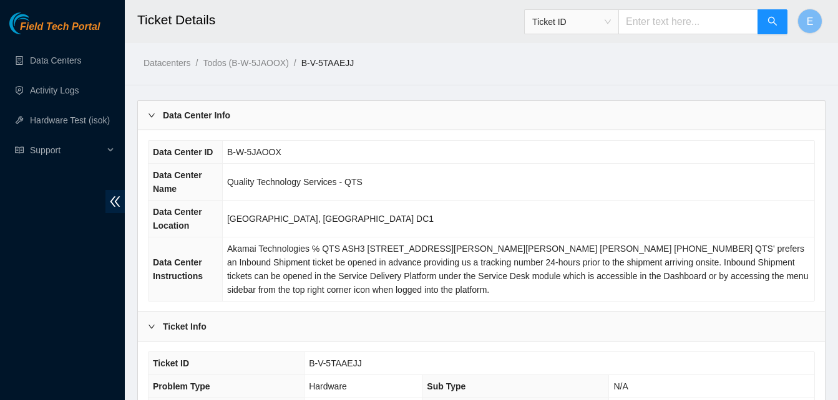
scroll to position [253, 0]
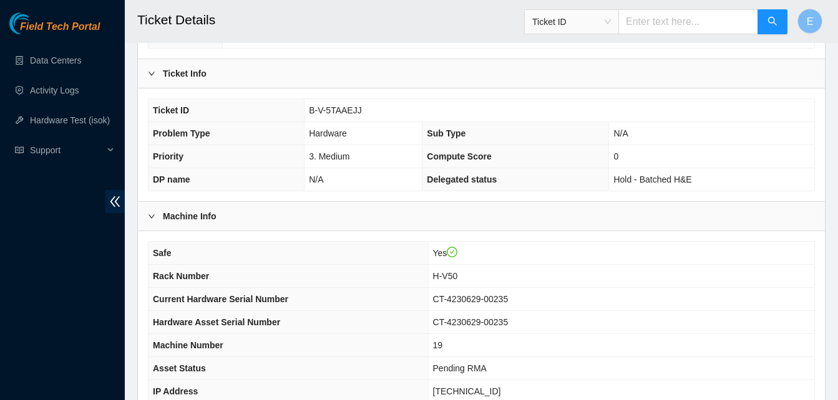
click at [254, 88] on div "Ticket ID B-V-5TAAEJJ Problem Type Hardware Sub Type N/A Priority 3. Medium Com…" at bounding box center [481, 145] width 687 height 114
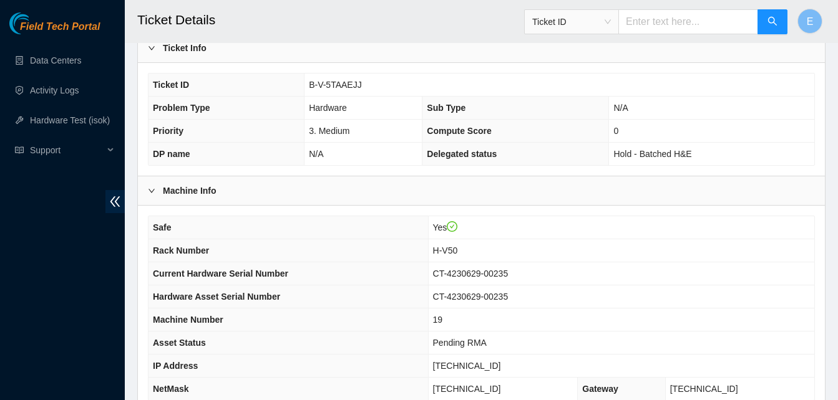
scroll to position [279, 0]
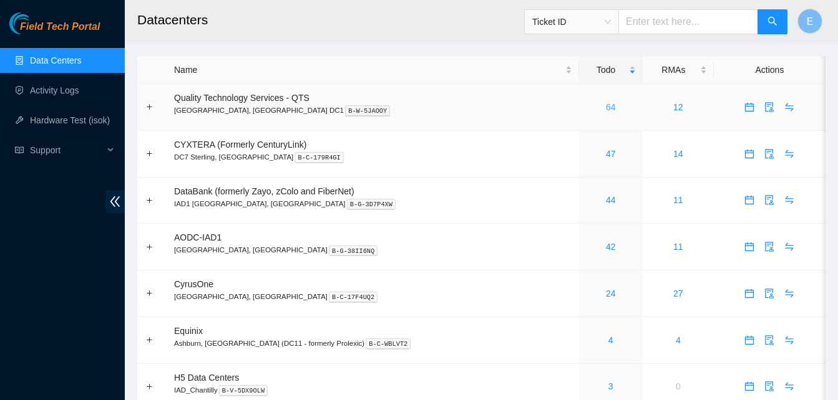
click at [606, 105] on link "64" at bounding box center [611, 107] width 10 height 10
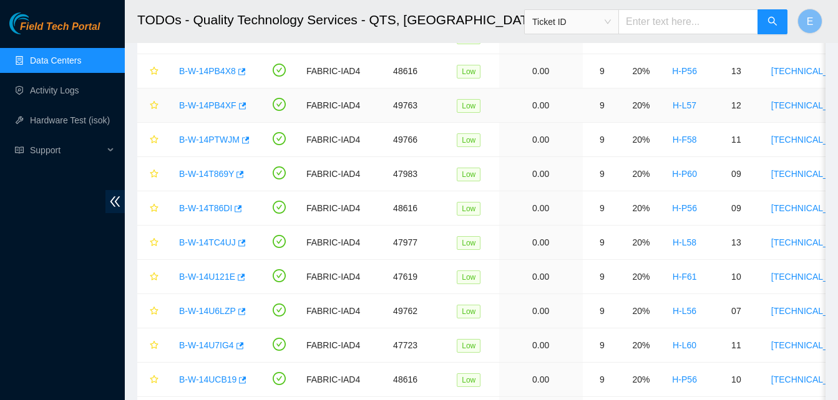
scroll to position [1042, 0]
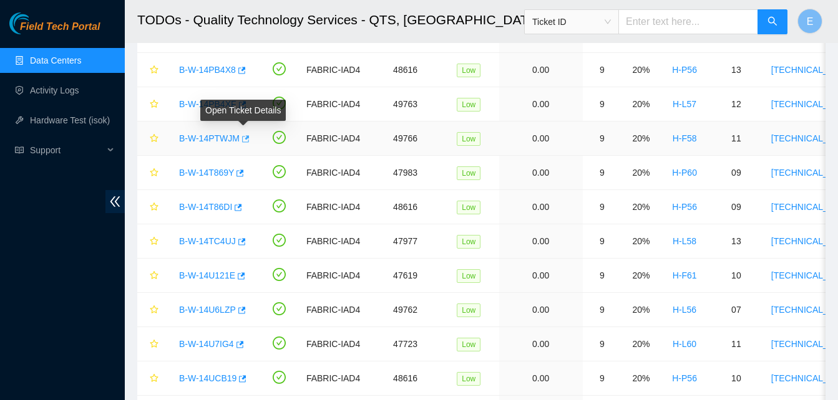
click at [243, 137] on icon "button" at bounding box center [245, 138] width 7 height 7
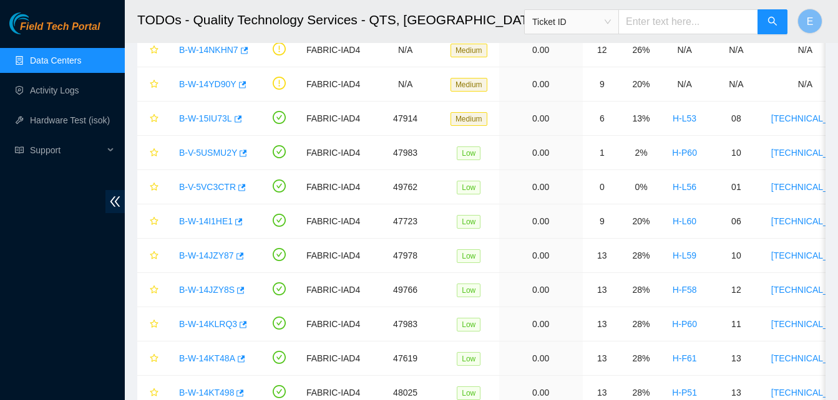
scroll to position [460, 0]
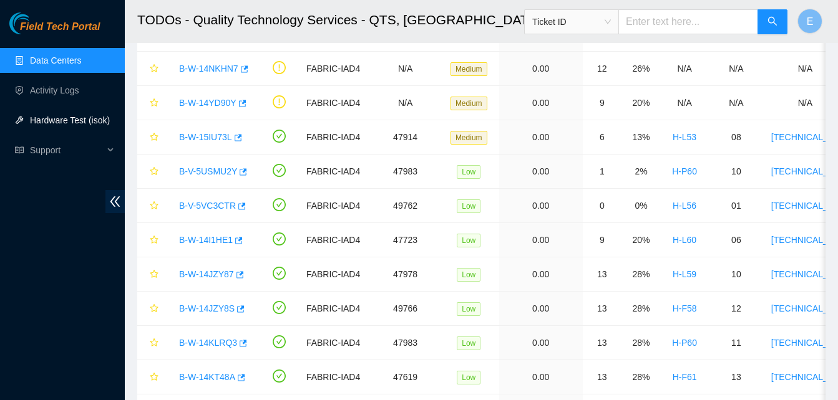
click at [77, 117] on link "Hardware Test (isok)" at bounding box center [70, 120] width 80 height 10
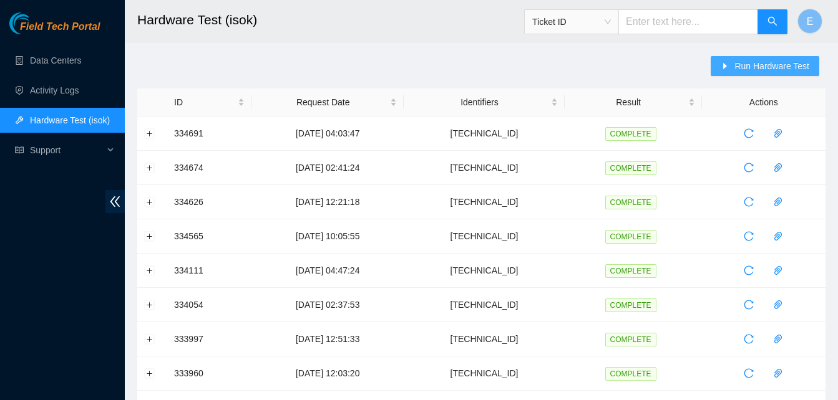
click at [759, 69] on span "Run Hardware Test" at bounding box center [771, 66] width 75 height 14
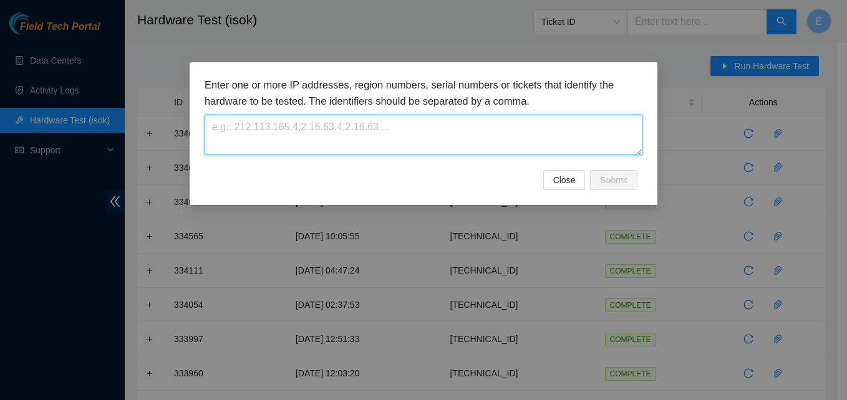
click at [390, 132] on textarea at bounding box center [424, 135] width 438 height 41
paste textarea "23.55.100.142"
type textarea "23.55.100.142"
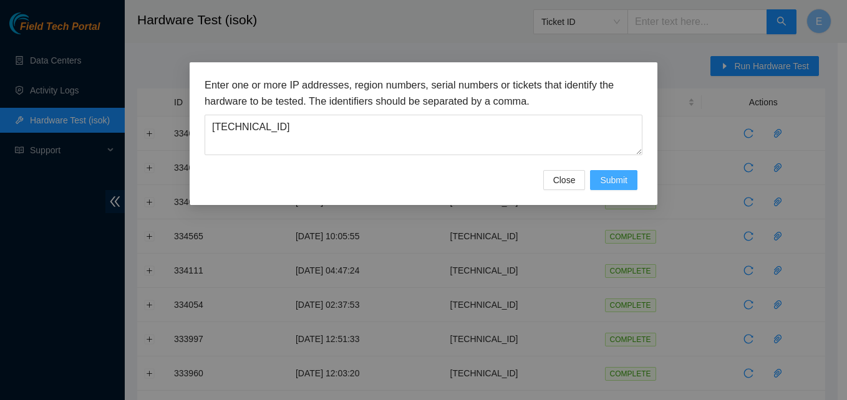
click at [619, 183] on span "Submit" at bounding box center [613, 180] width 27 height 14
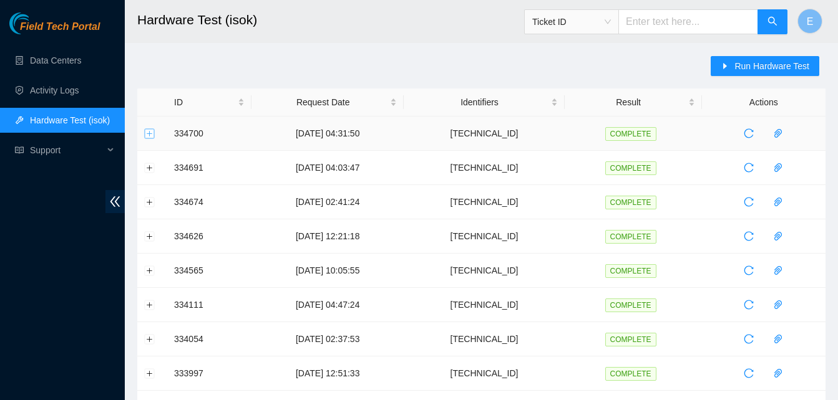
click at [145, 133] on button "Expand row" at bounding box center [150, 134] width 10 height 10
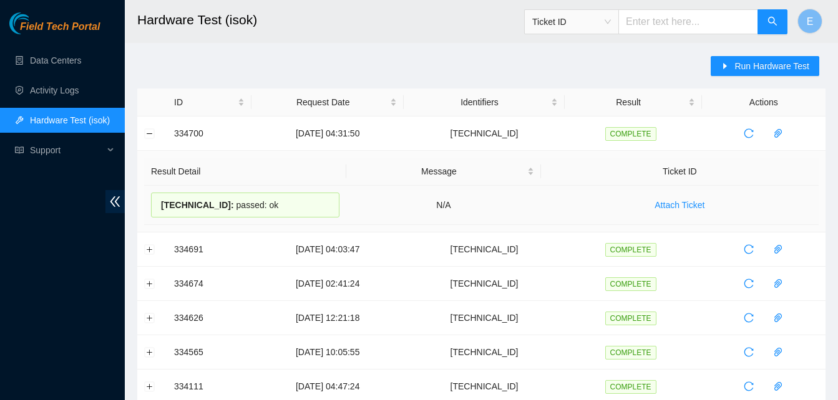
drag, startPoint x: 172, startPoint y: 133, endPoint x: 269, endPoint y: 202, distance: 119.9
copy tbody "334700 10-09-2025 04:31:50 23.55.100.142 COMPLETE Result Detail Message Ticket …"
click at [152, 133] on button "Collapse row" at bounding box center [150, 134] width 10 height 10
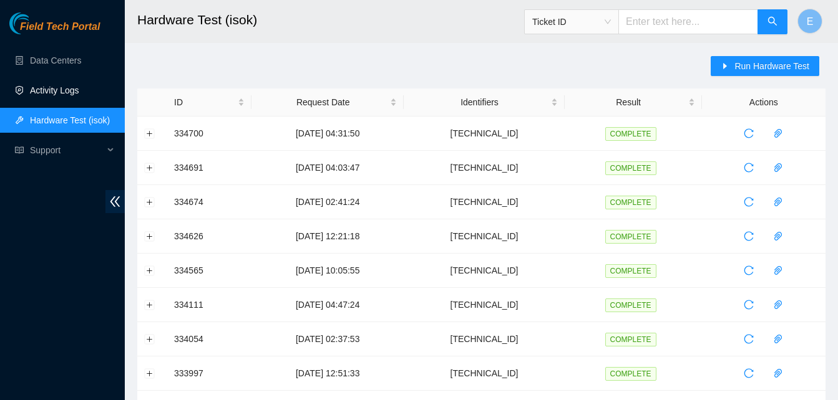
click at [63, 93] on link "Activity Logs" at bounding box center [54, 90] width 49 height 10
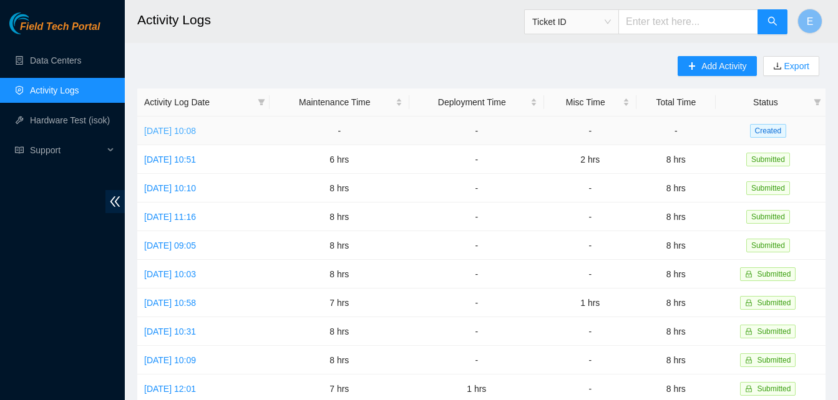
click at [191, 132] on link "Wed, 10 Sep 2025 10:08" at bounding box center [170, 131] width 52 height 10
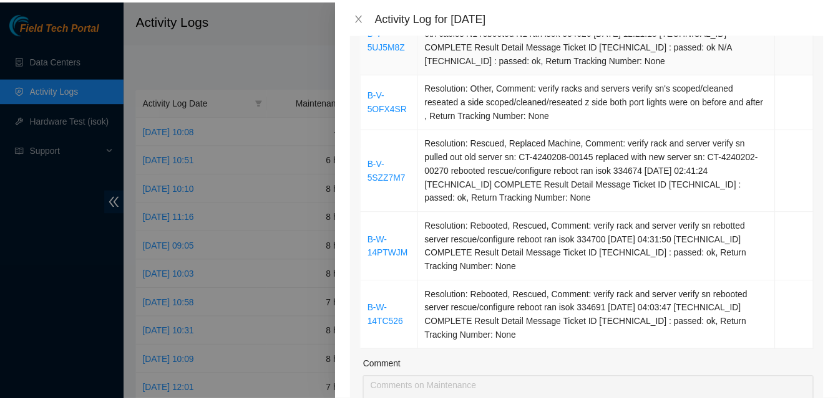
scroll to position [434, 0]
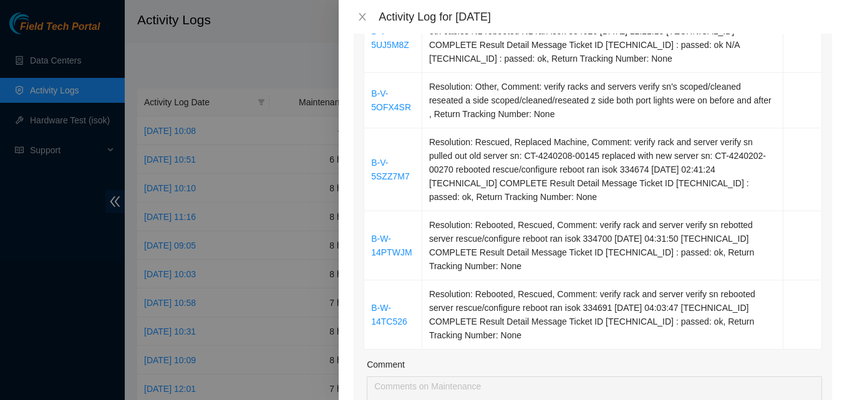
click at [233, 79] on div at bounding box center [423, 200] width 847 height 400
click at [362, 16] on icon "close" at bounding box center [362, 16] width 7 height 7
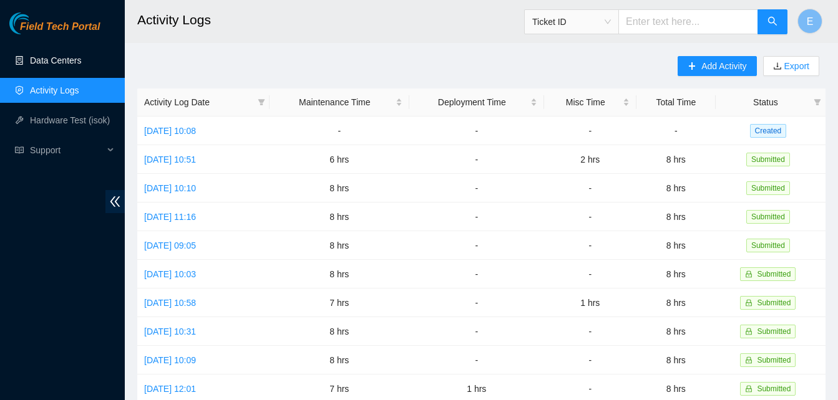
click at [61, 60] on link "Data Centers" at bounding box center [55, 61] width 51 height 10
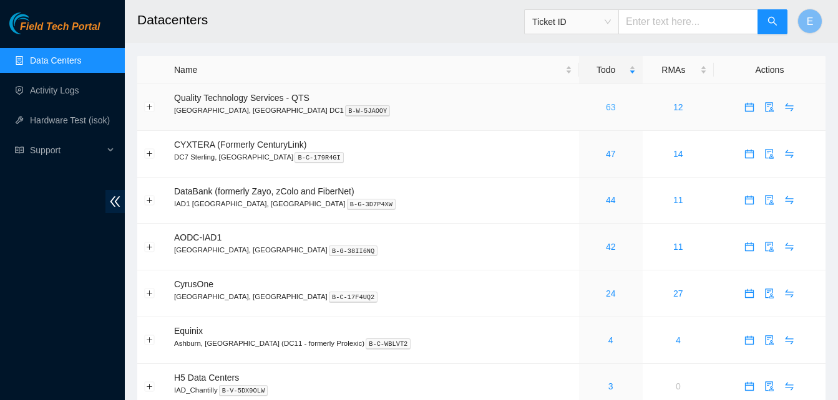
click at [606, 107] on link "63" at bounding box center [611, 107] width 10 height 10
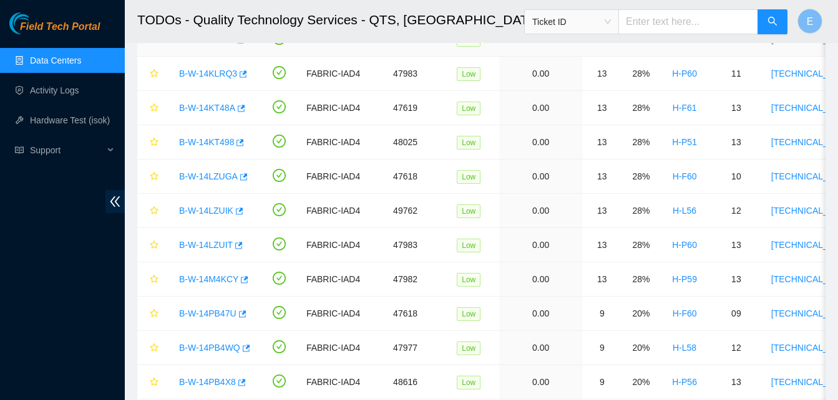
scroll to position [730, 0]
click at [238, 312] on icon "button" at bounding box center [241, 313] width 9 height 9
click at [61, 115] on link "Hardware Test (isok)" at bounding box center [70, 120] width 80 height 10
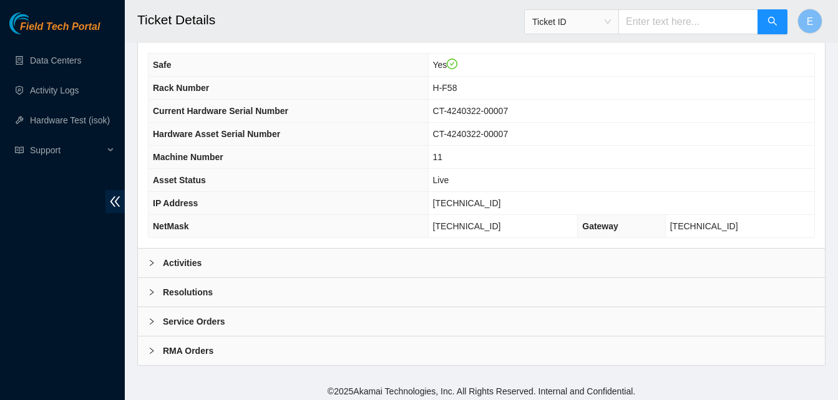
scroll to position [446, 0]
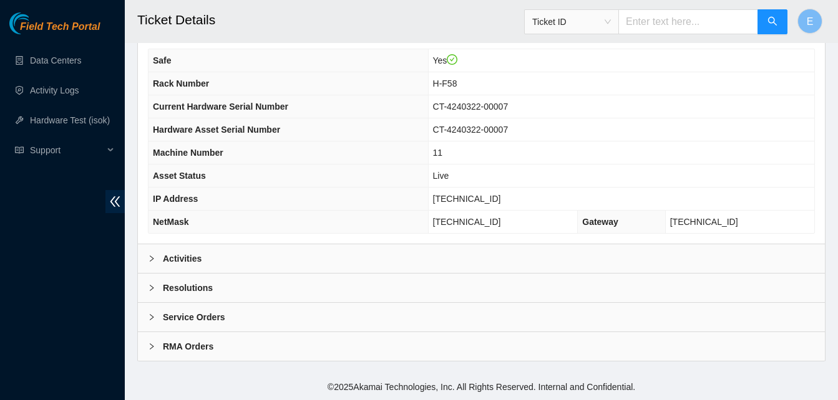
click at [192, 259] on b "Activities" at bounding box center [182, 259] width 39 height 14
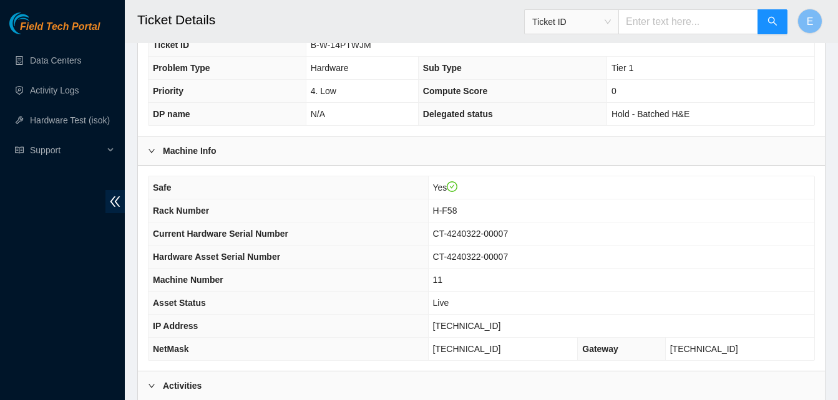
scroll to position [319, 0]
drag, startPoint x: 451, startPoint y: 328, endPoint x: 503, endPoint y: 326, distance: 52.5
click at [501, 326] on span "[TECHNICAL_ID]" at bounding box center [467, 326] width 68 height 10
copy span "[TECHNICAL_ID]"
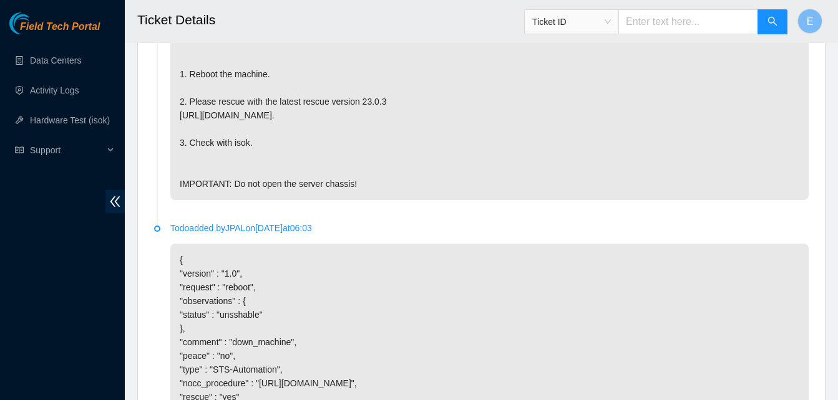
scroll to position [1016, 0]
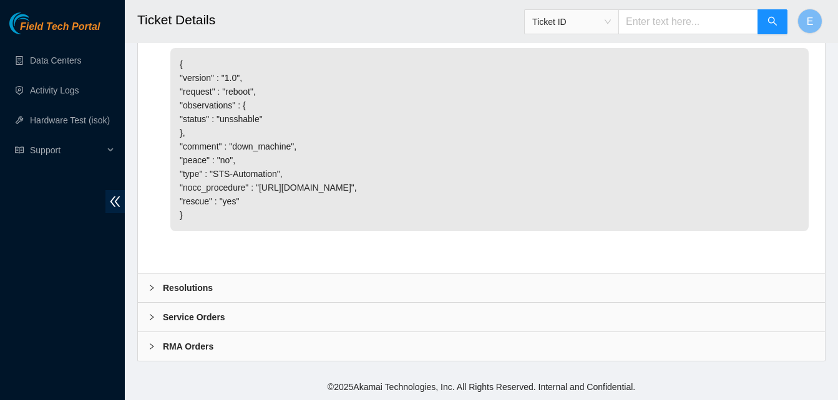
click at [199, 293] on b "Resolutions" at bounding box center [188, 288] width 50 height 14
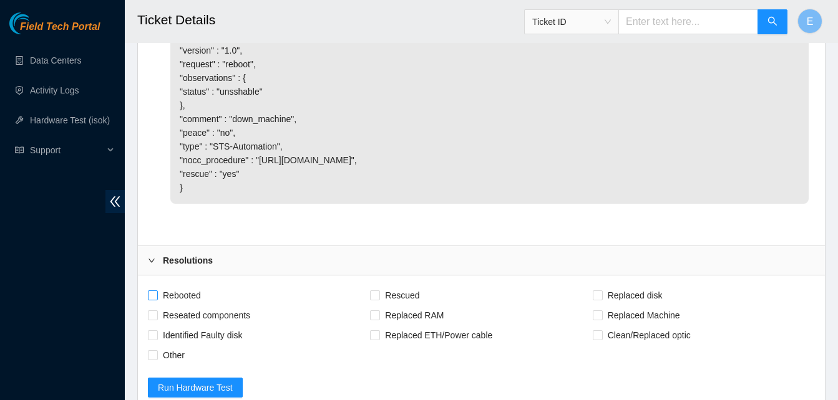
click at [148, 299] on input "Rebooted" at bounding box center [152, 295] width 9 height 9
checkbox input "true"
click at [376, 299] on input "Rescued" at bounding box center [374, 295] width 9 height 9
checkbox input "true"
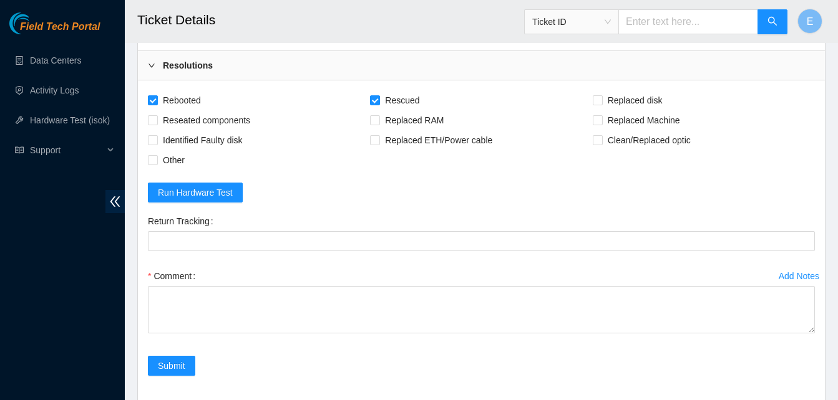
scroll to position [1211, 0]
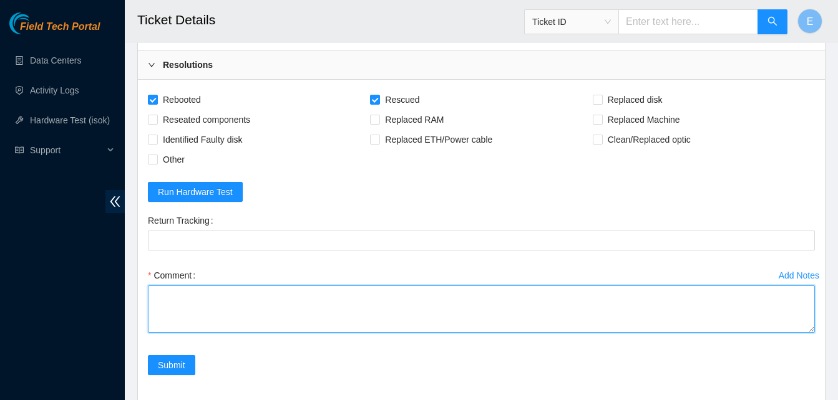
click at [228, 319] on textarea "Comment" at bounding box center [481, 309] width 667 height 47
paste textarea "334700 10-09-2025 04:31:50 23.55.100.142 COMPLETE Result Detail Message Ticket …"
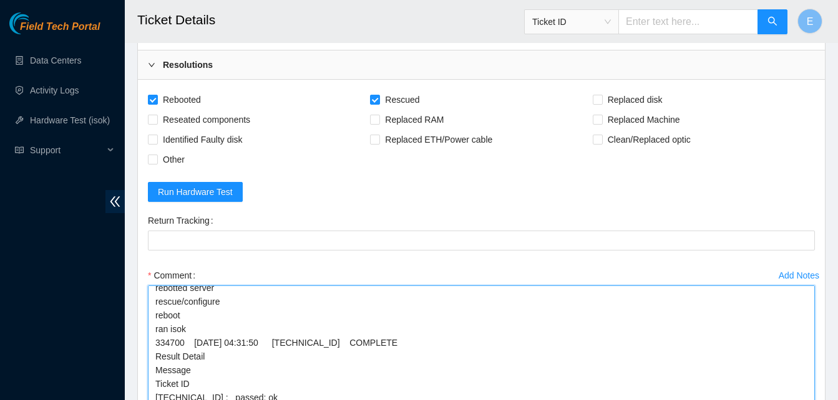
scroll to position [32, 0]
drag, startPoint x: 808, startPoint y: 355, endPoint x: 808, endPoint y: 432, distance: 77.4
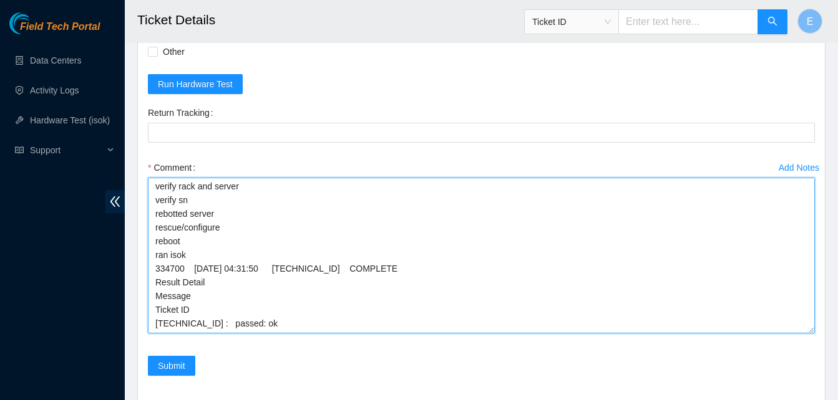
scroll to position [1, 0]
drag, startPoint x: 807, startPoint y: 329, endPoint x: 813, endPoint y: 361, distance: 32.3
click at [813, 334] on textarea "verify rack and server verify sn rebotted server rescue/configure reboot ran is…" at bounding box center [481, 256] width 667 height 157
type textarea "verify rack and server verify sn rebotted server rescue/configure reboot ran is…"
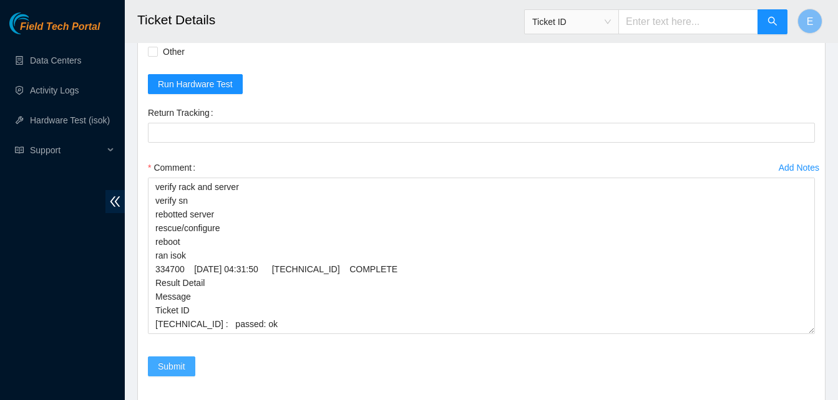
click at [186, 377] on button "Submit" at bounding box center [171, 367] width 47 height 20
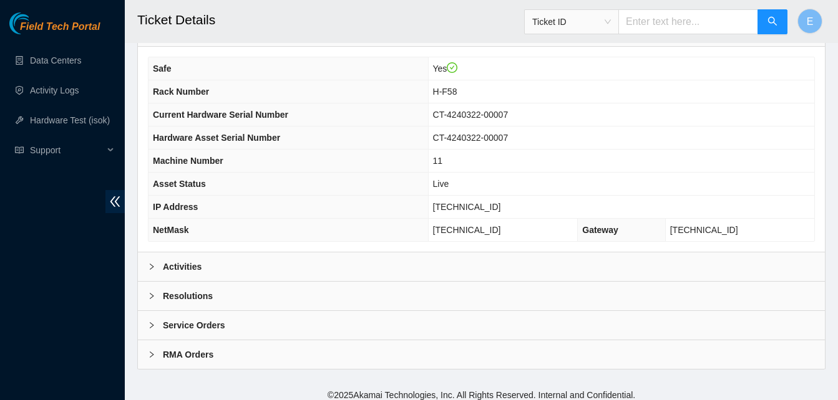
scroll to position [446, 0]
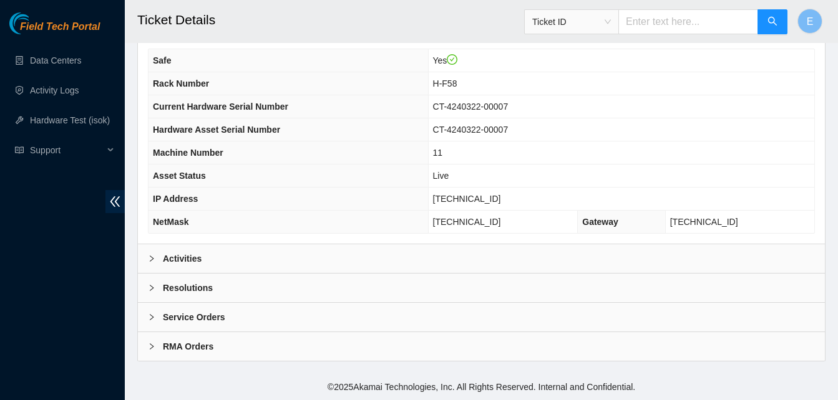
click at [189, 253] on b "Activities" at bounding box center [182, 259] width 39 height 14
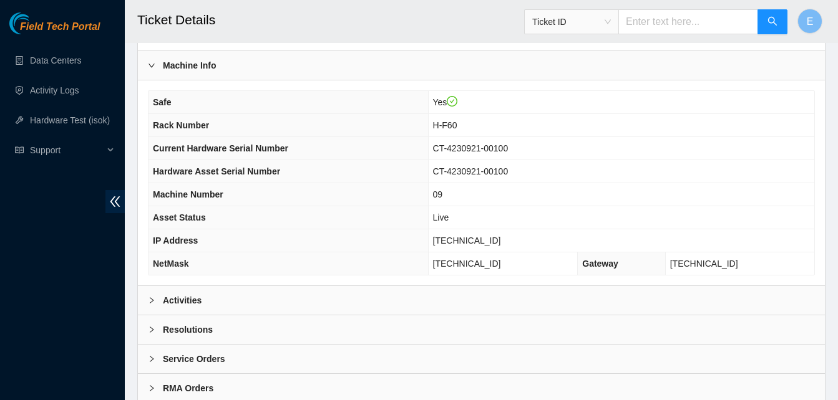
scroll to position [446, 0]
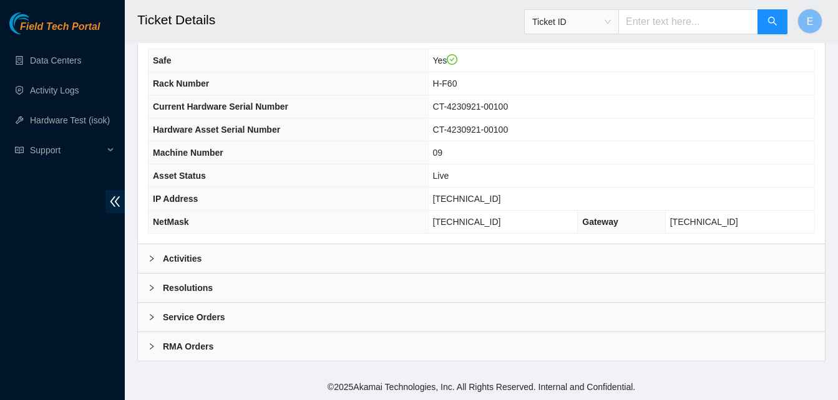
click at [168, 261] on b "Activities" at bounding box center [182, 259] width 39 height 14
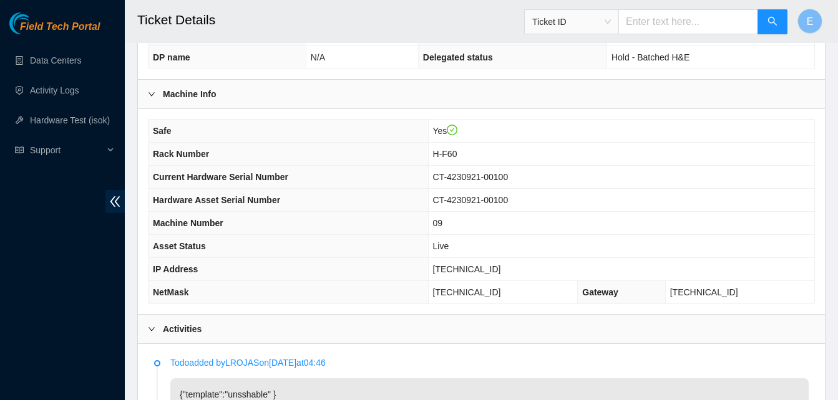
scroll to position [375, 0]
drag, startPoint x: 445, startPoint y: 271, endPoint x: 504, endPoint y: 279, distance: 59.1
click at [504, 279] on td "[TECHNICAL_ID]" at bounding box center [621, 270] width 386 height 23
copy span "[TECHNICAL_ID]"
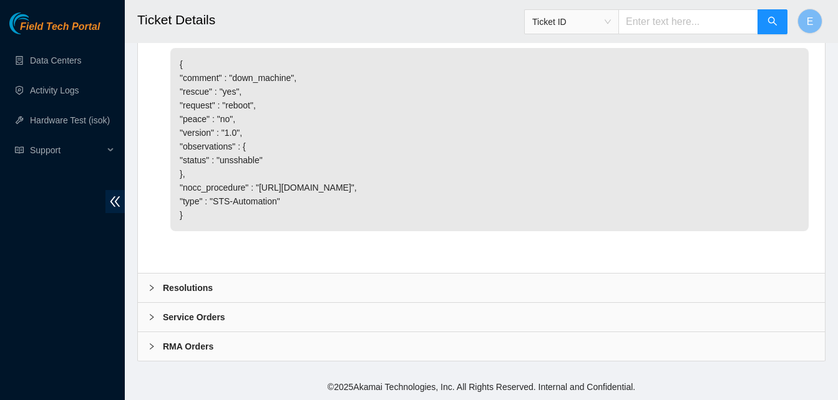
scroll to position [1016, 0]
click at [192, 287] on b "Resolutions" at bounding box center [188, 288] width 50 height 14
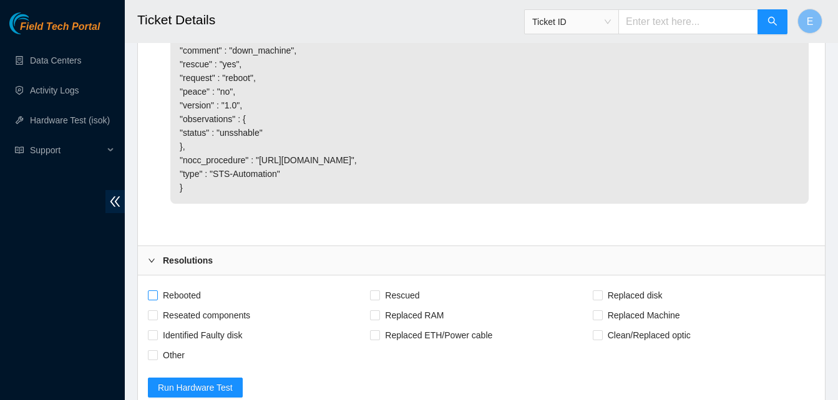
click at [154, 299] on input "Rebooted" at bounding box center [152, 295] width 9 height 9
checkbox input "true"
click at [375, 299] on input "Rescued" at bounding box center [374, 295] width 9 height 9
checkbox input "true"
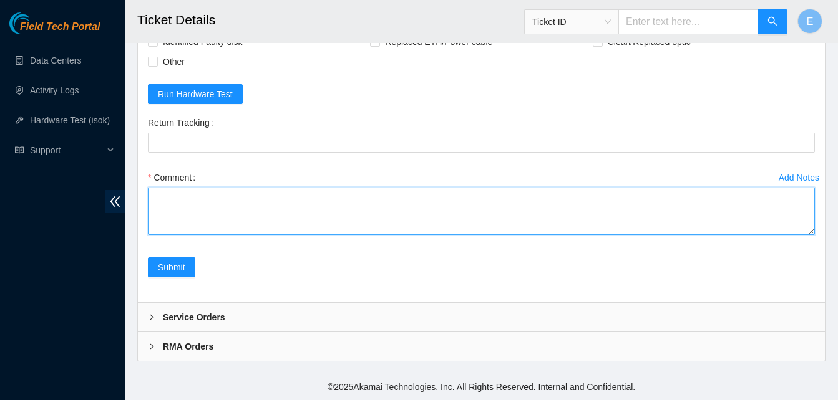
click at [200, 192] on textarea "Comment" at bounding box center [481, 211] width 667 height 47
paste textarea "334705 [DATE] 04:58:23 [TECHNICAL_ID] COMPLETE Result Detail Message Ticket ID …"
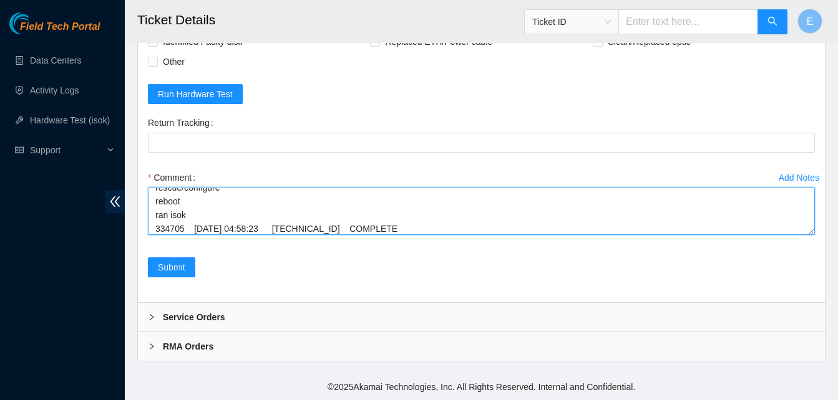
scroll to position [106, 0]
type textarea "verify rack and server verify sn rebooted server rescue/configure reboot ran is…"
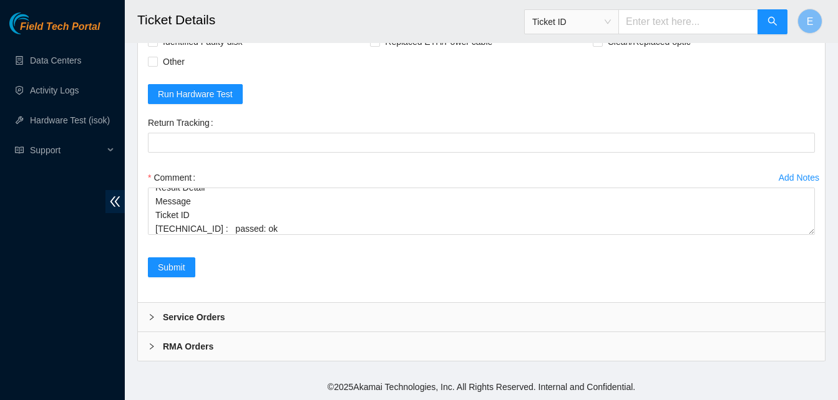
click at [815, 236] on div "Add Notes Comment verify rack and server verify sn rebooted server rescue/confi…" at bounding box center [481, 213] width 677 height 90
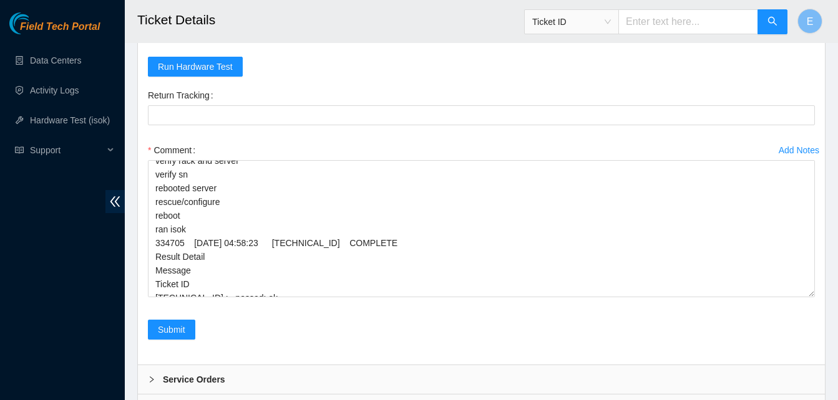
scroll to position [0, 0]
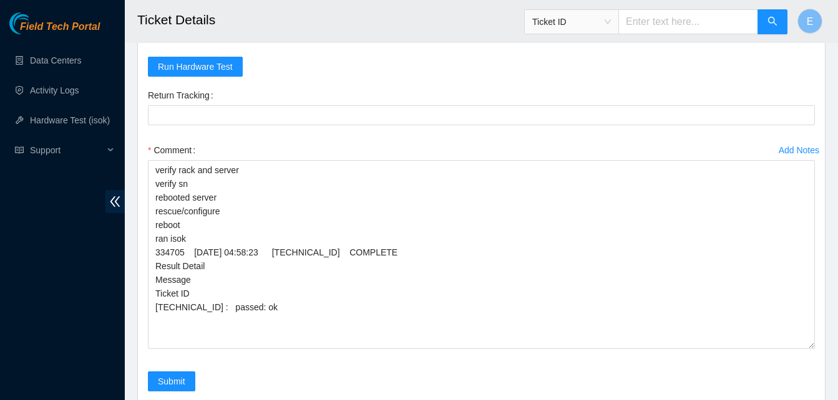
drag, startPoint x: 813, startPoint y: 233, endPoint x: 830, endPoint y: 387, distance: 155.6
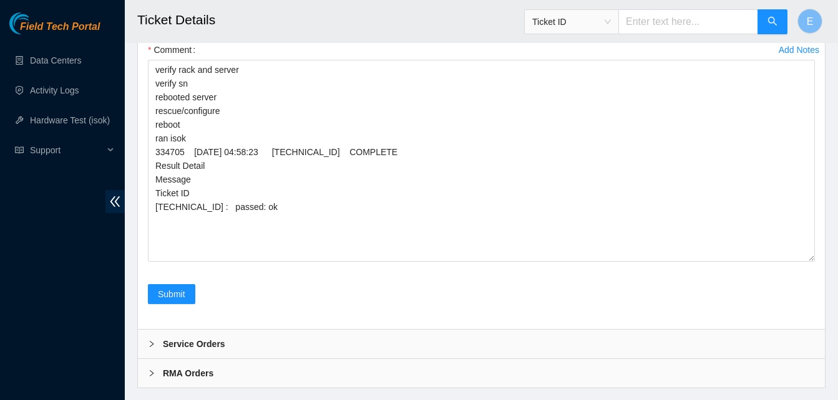
scroll to position [1438, 0]
click at [171, 301] on span "Submit" at bounding box center [171, 294] width 27 height 14
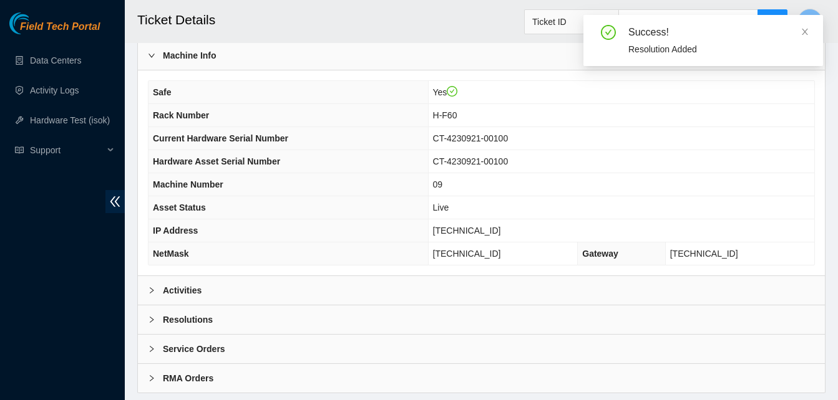
scroll to position [446, 0]
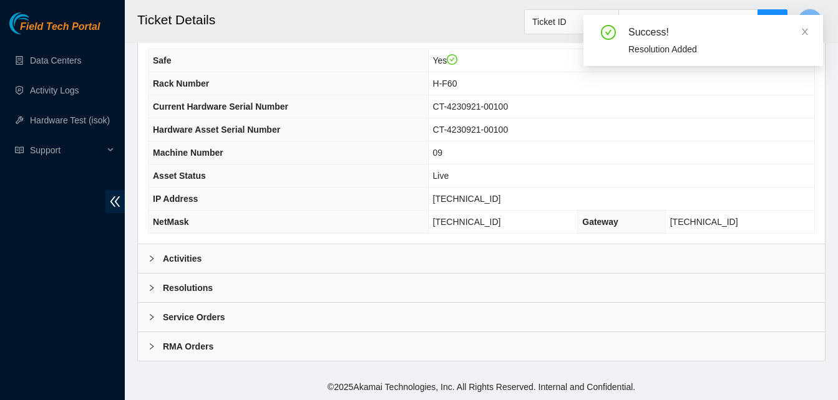
click at [180, 255] on b "Activities" at bounding box center [182, 259] width 39 height 14
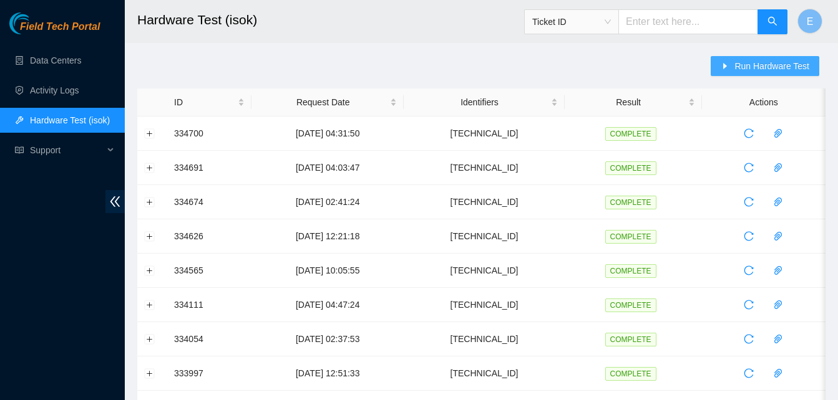
click at [744, 63] on span "Run Hardware Test" at bounding box center [771, 66] width 75 height 14
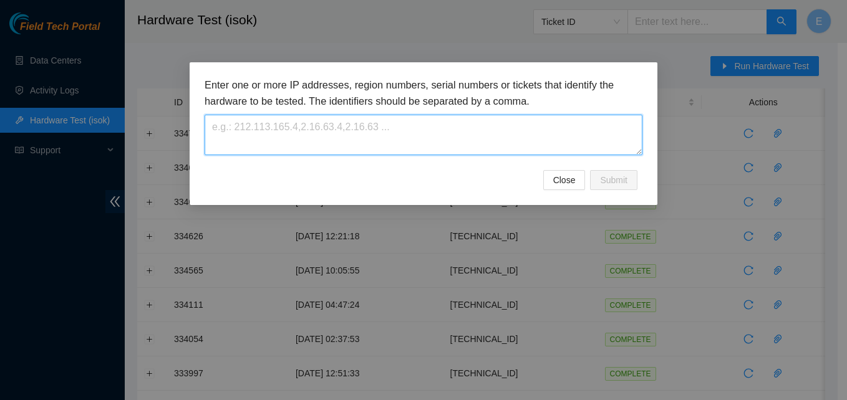
click at [246, 142] on textarea at bounding box center [424, 135] width 438 height 41
paste textarea "23.213.246.172"
type textarea "23.213.246.172"
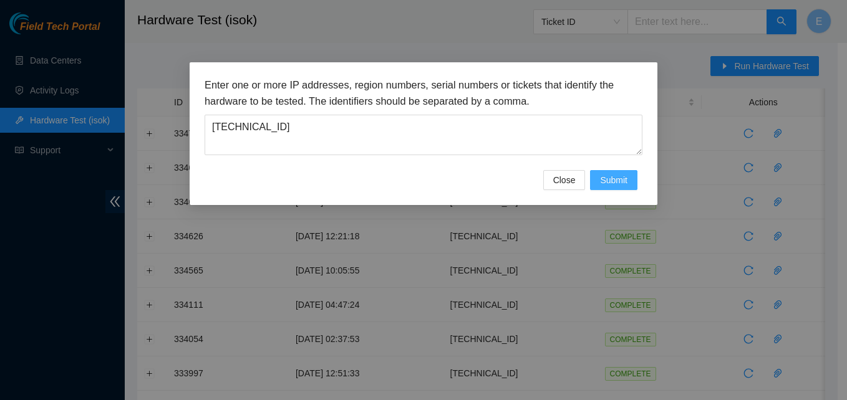
click at [625, 180] on span "Submit" at bounding box center [613, 180] width 27 height 14
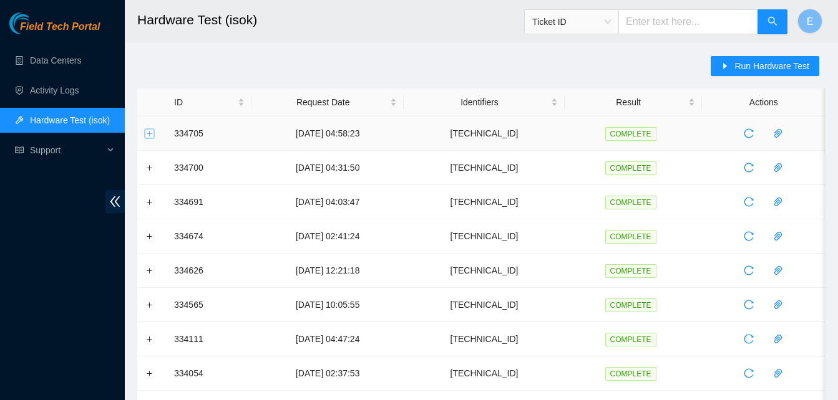
click at [154, 130] on button "Expand row" at bounding box center [150, 134] width 10 height 10
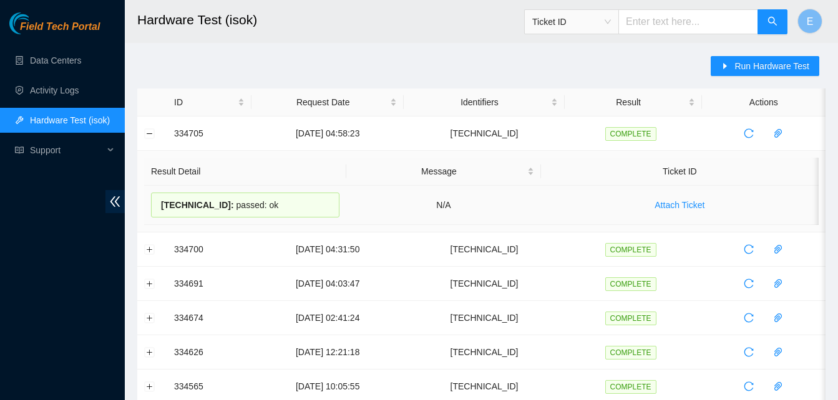
drag, startPoint x: 171, startPoint y: 133, endPoint x: 288, endPoint y: 215, distance: 142.8
copy tbody "334705 10-09-2025 04:58:23 23.213.246.172 COMPLETE Result Detail Message Ticket…"
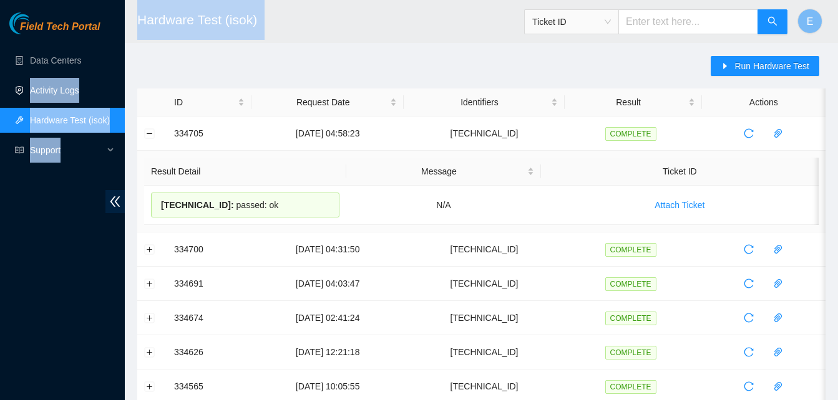
drag, startPoint x: 185, startPoint y: 59, endPoint x: 64, endPoint y: 94, distance: 126.0
drag, startPoint x: 64, startPoint y: 94, endPoint x: 193, endPoint y: 62, distance: 132.5
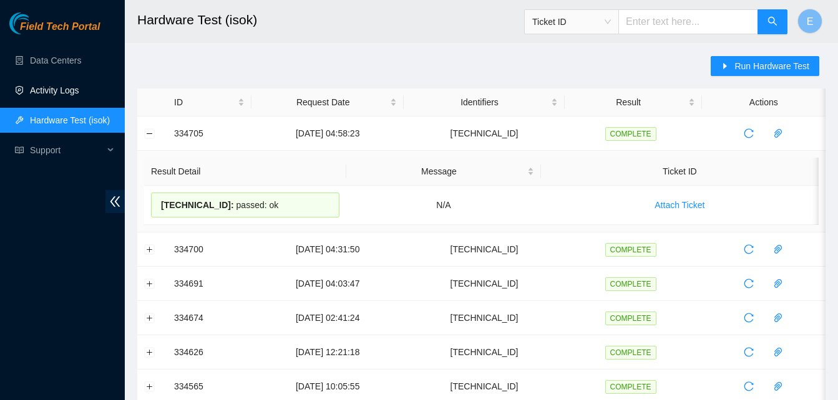
click at [68, 88] on link "Activity Logs" at bounding box center [54, 90] width 49 height 10
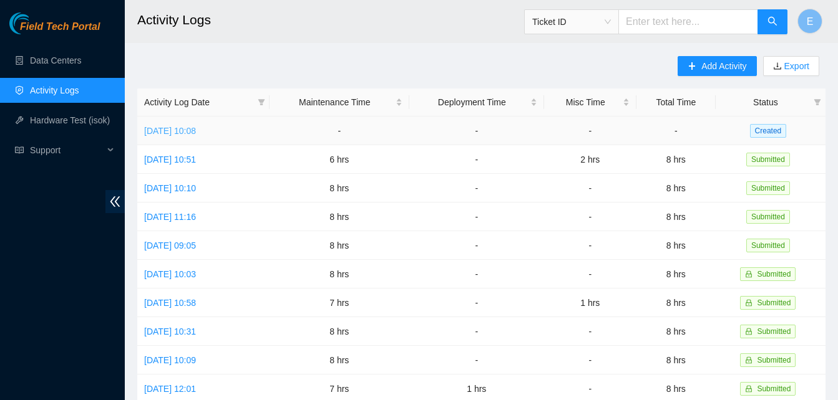
click at [194, 133] on link "Wed, 10 Sep 2025 10:08" at bounding box center [170, 131] width 52 height 10
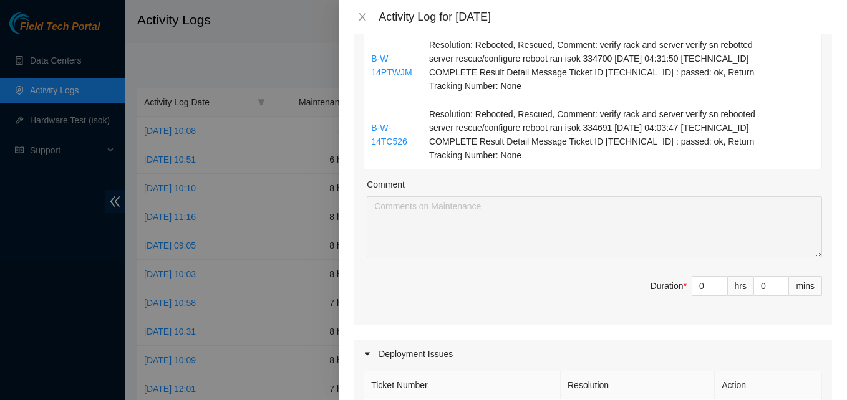
scroll to position [689, 0]
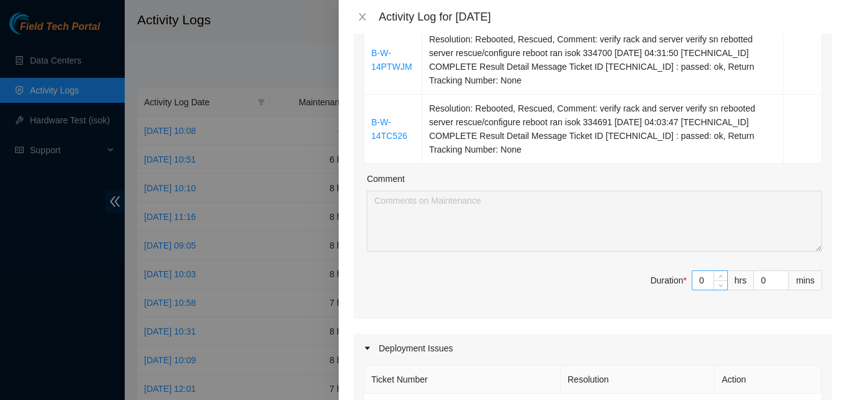
click at [692, 286] on input "0" at bounding box center [709, 280] width 35 height 19
type input "8"
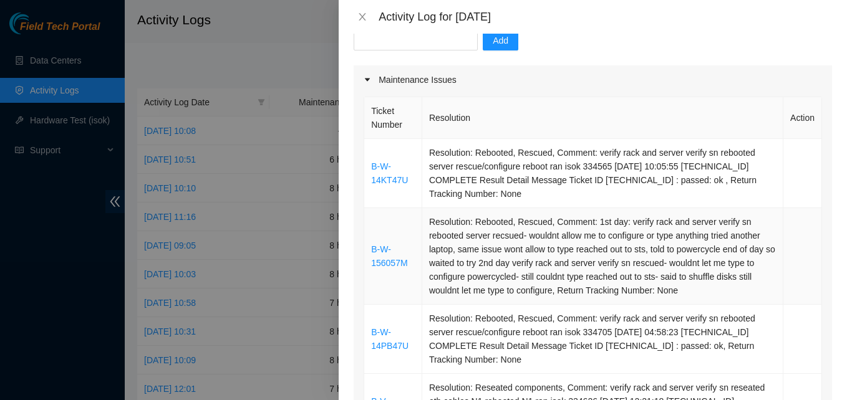
scroll to position [132, 0]
type input "8"
click at [369, 166] on td "B-W-14KT47U" at bounding box center [393, 174] width 58 height 69
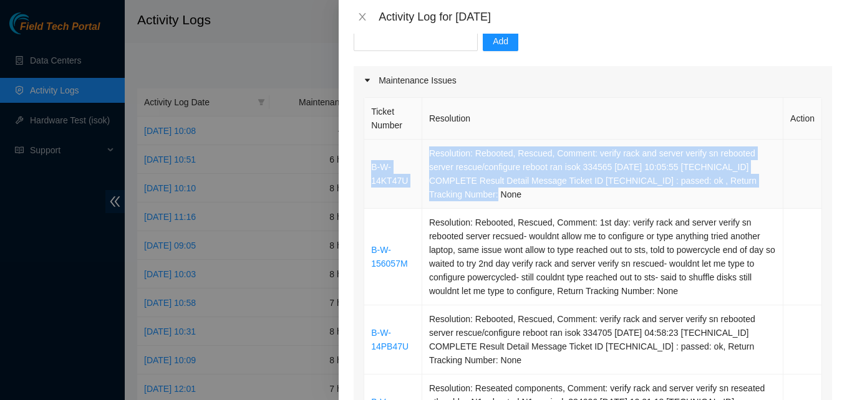
drag, startPoint x: 369, startPoint y: 166, endPoint x: 447, endPoint y: 206, distance: 87.0
click at [447, 206] on tr "B-W-14KT47U Resolution: Rebooted, Rescued, Comment: verify rack and server veri…" at bounding box center [593, 174] width 458 height 69
drag, startPoint x: 447, startPoint y: 206, endPoint x: 410, endPoint y: 163, distance: 56.2
click at [410, 163] on td "B-W-14KT47U" at bounding box center [393, 174] width 58 height 69
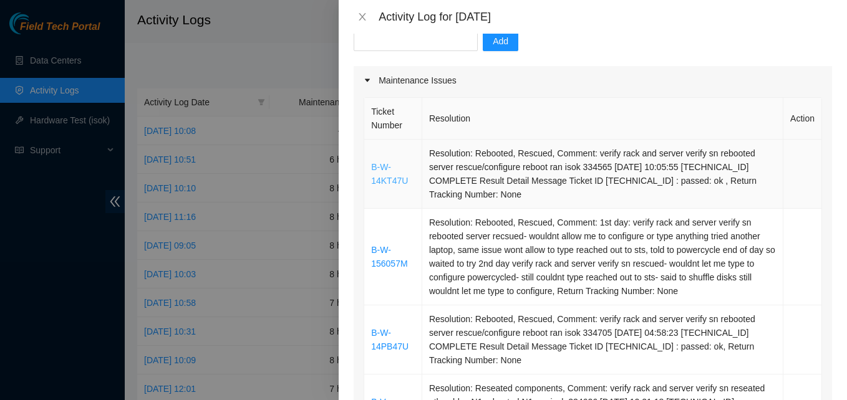
click at [376, 168] on link "B-W-14KT47U" at bounding box center [389, 174] width 37 height 24
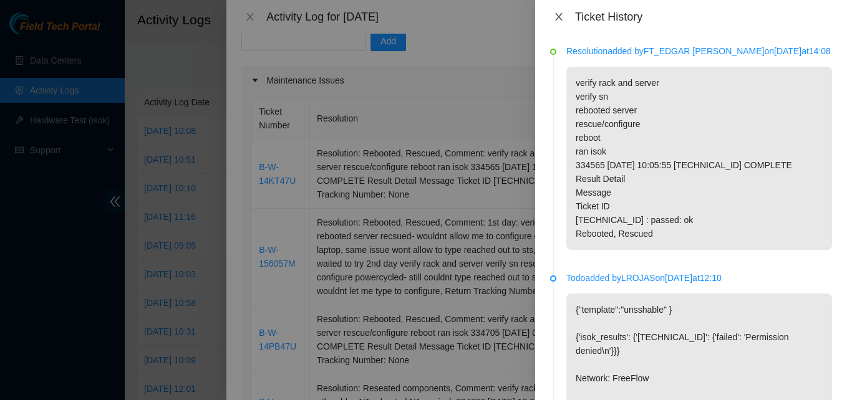
click at [561, 17] on icon "close" at bounding box center [559, 17] width 10 height 10
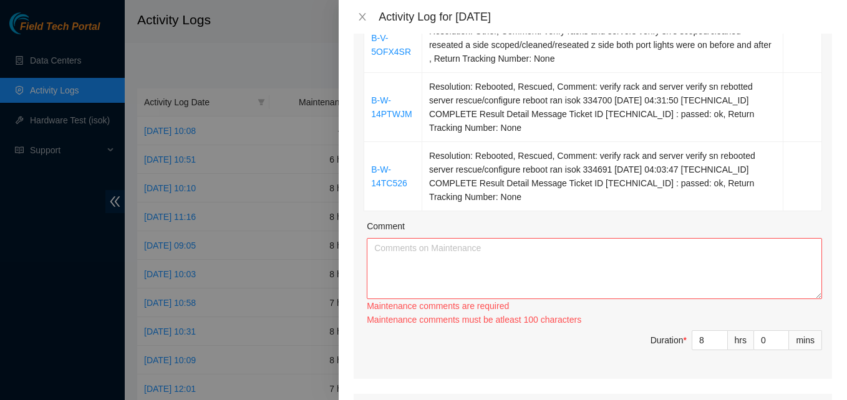
scroll to position [643, 0]
click at [444, 266] on textarea "Comment" at bounding box center [594, 268] width 455 height 61
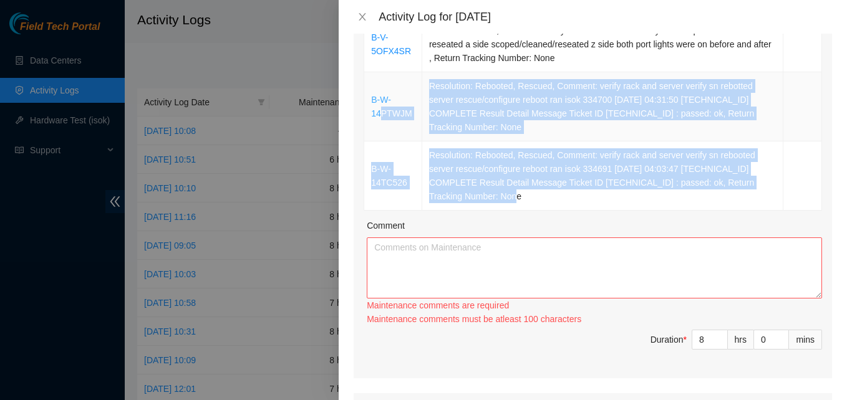
drag, startPoint x: 481, startPoint y: 198, endPoint x: 381, endPoint y: 114, distance: 130.7
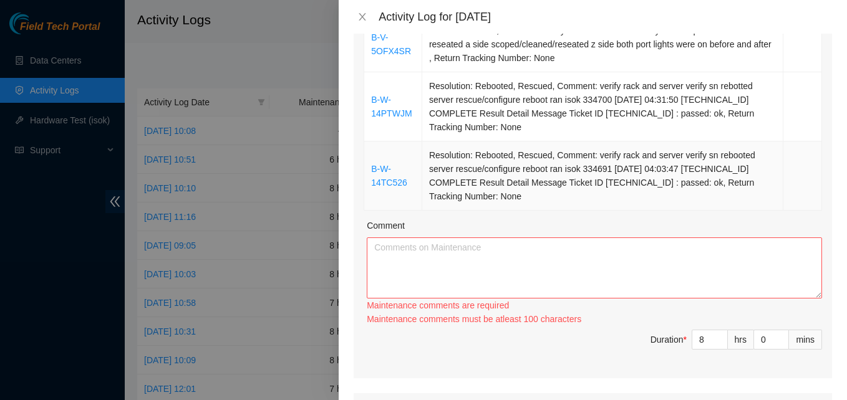
click at [495, 201] on td "Resolution: Rebooted, Rescued, Comment: verify rack and server verify sn reboot…" at bounding box center [602, 176] width 361 height 69
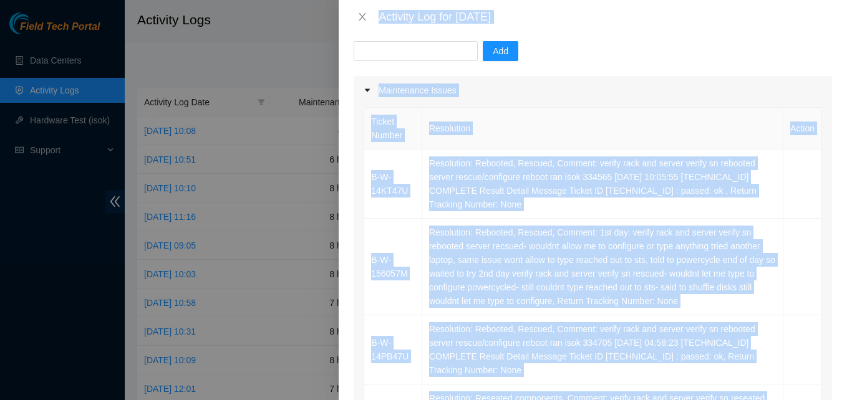
scroll to position [0, 0]
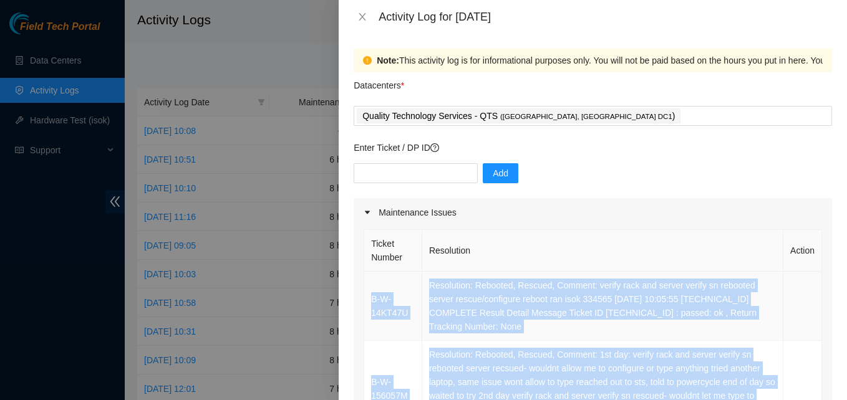
drag, startPoint x: 484, startPoint y: 196, endPoint x: 372, endPoint y: 288, distance: 145.0
copy tbody "B-W-14KT47U Resolution: Rebooted, Rescued, Comment: verify rack and server veri…"
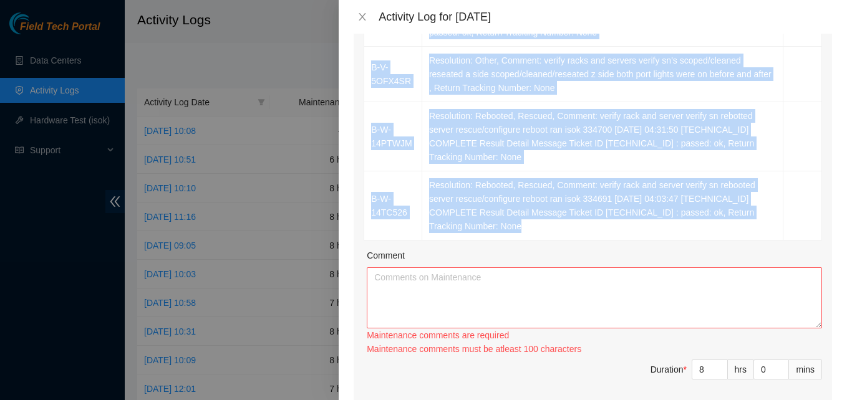
scroll to position [616, 0]
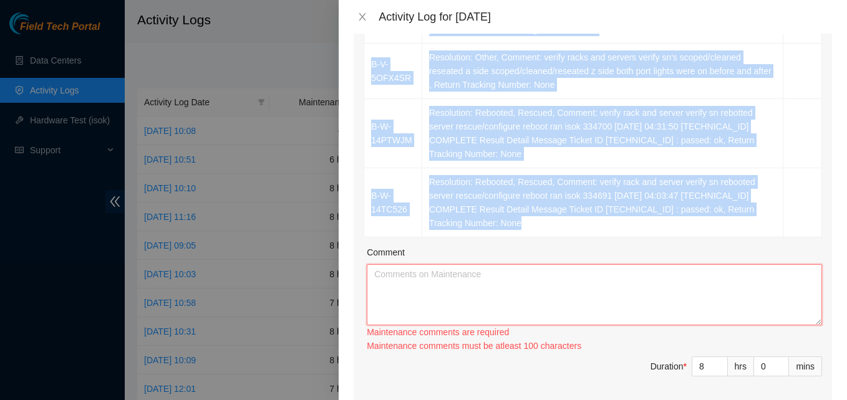
click at [388, 285] on textarea "Comment" at bounding box center [594, 294] width 455 height 61
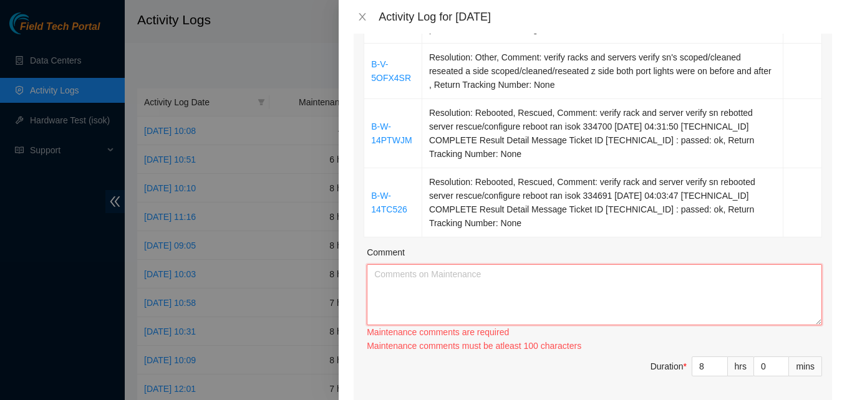
paste textarea "B-W-14KT47U Resolution: Rebooted, Rescued, Comment: verify rack and server veri…"
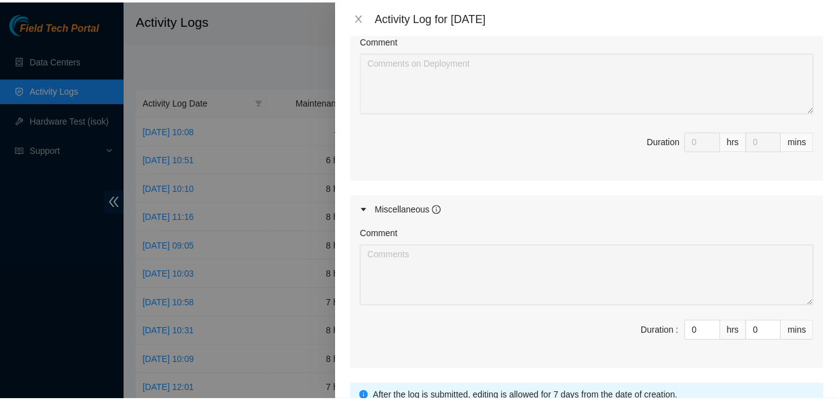
scroll to position [1193, 0]
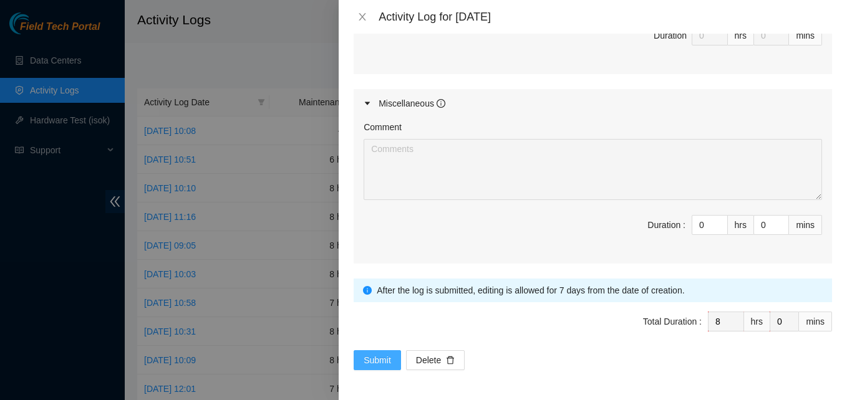
type textarea "B-W-14KT47U Resolution: Rebooted, Rescued, Comment: verify rack and server veri…"
click at [389, 363] on span "Submit" at bounding box center [377, 361] width 27 height 14
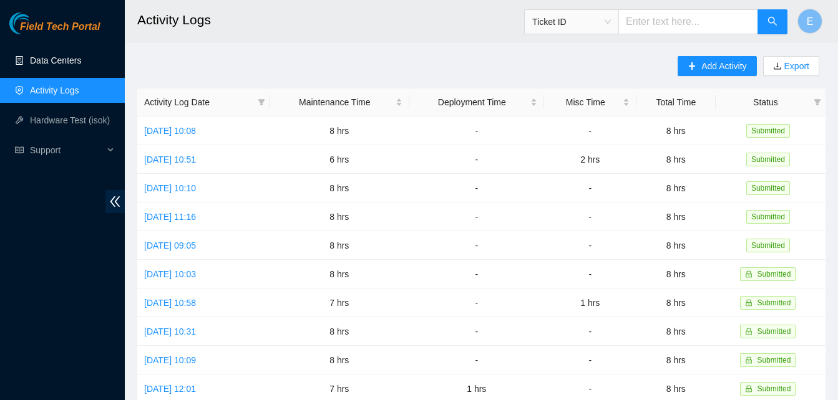
click at [68, 56] on link "Data Centers" at bounding box center [55, 61] width 51 height 10
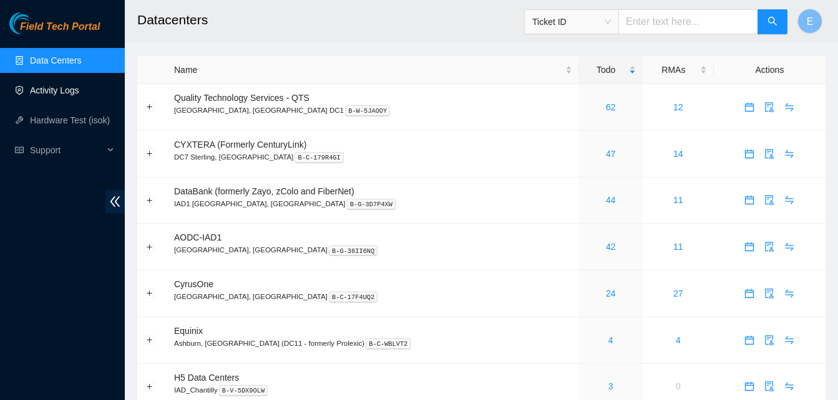
click at [62, 87] on link "Activity Logs" at bounding box center [54, 90] width 49 height 10
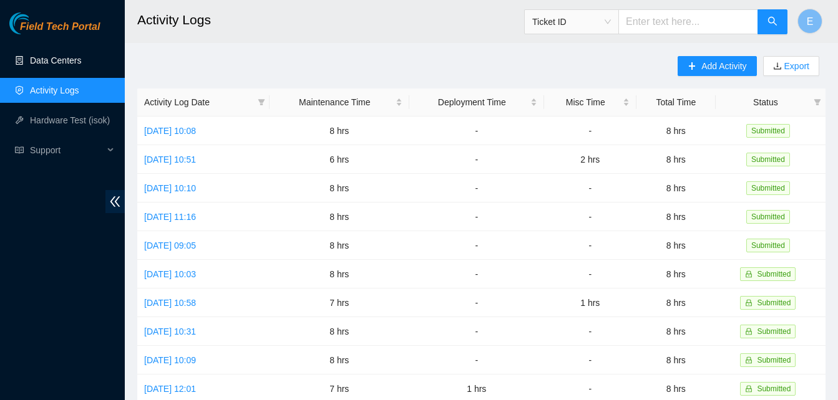
click at [47, 57] on link "Data Centers" at bounding box center [55, 61] width 51 height 10
